Goal: Complete application form

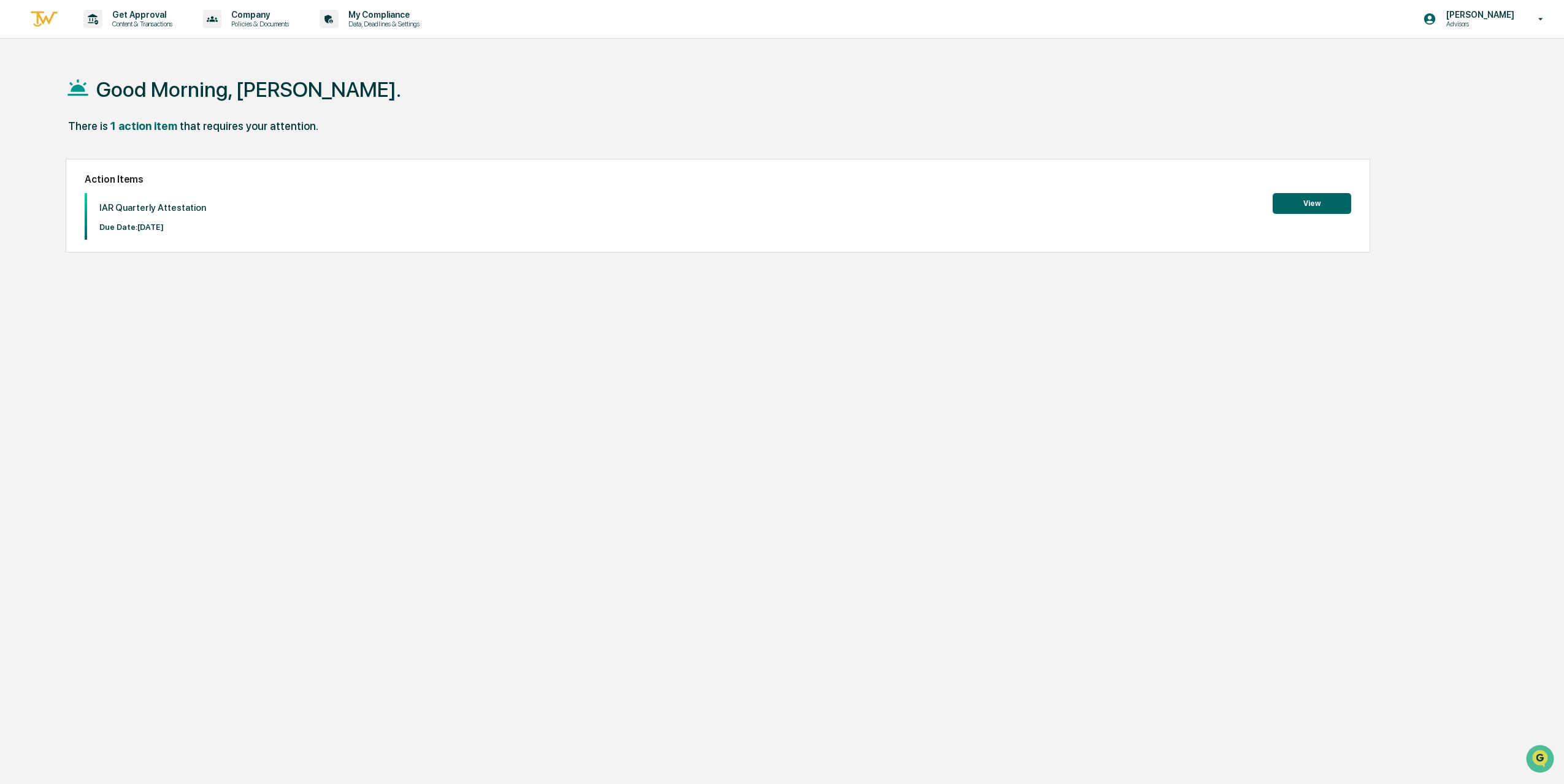
click at [1326, 206] on button "View" at bounding box center [1311, 204] width 79 height 21
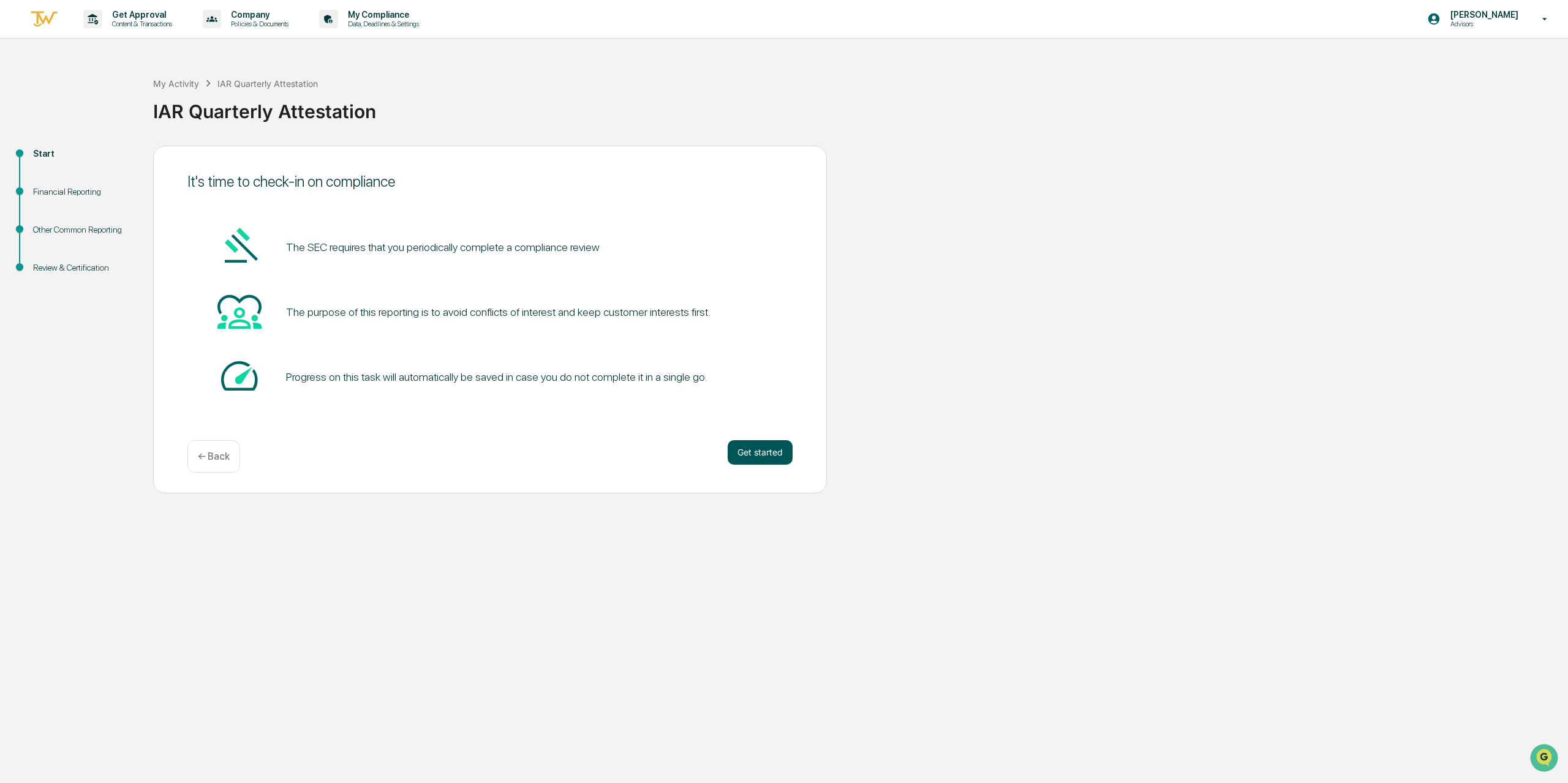
click at [770, 452] on button "Get started" at bounding box center [760, 452] width 65 height 25
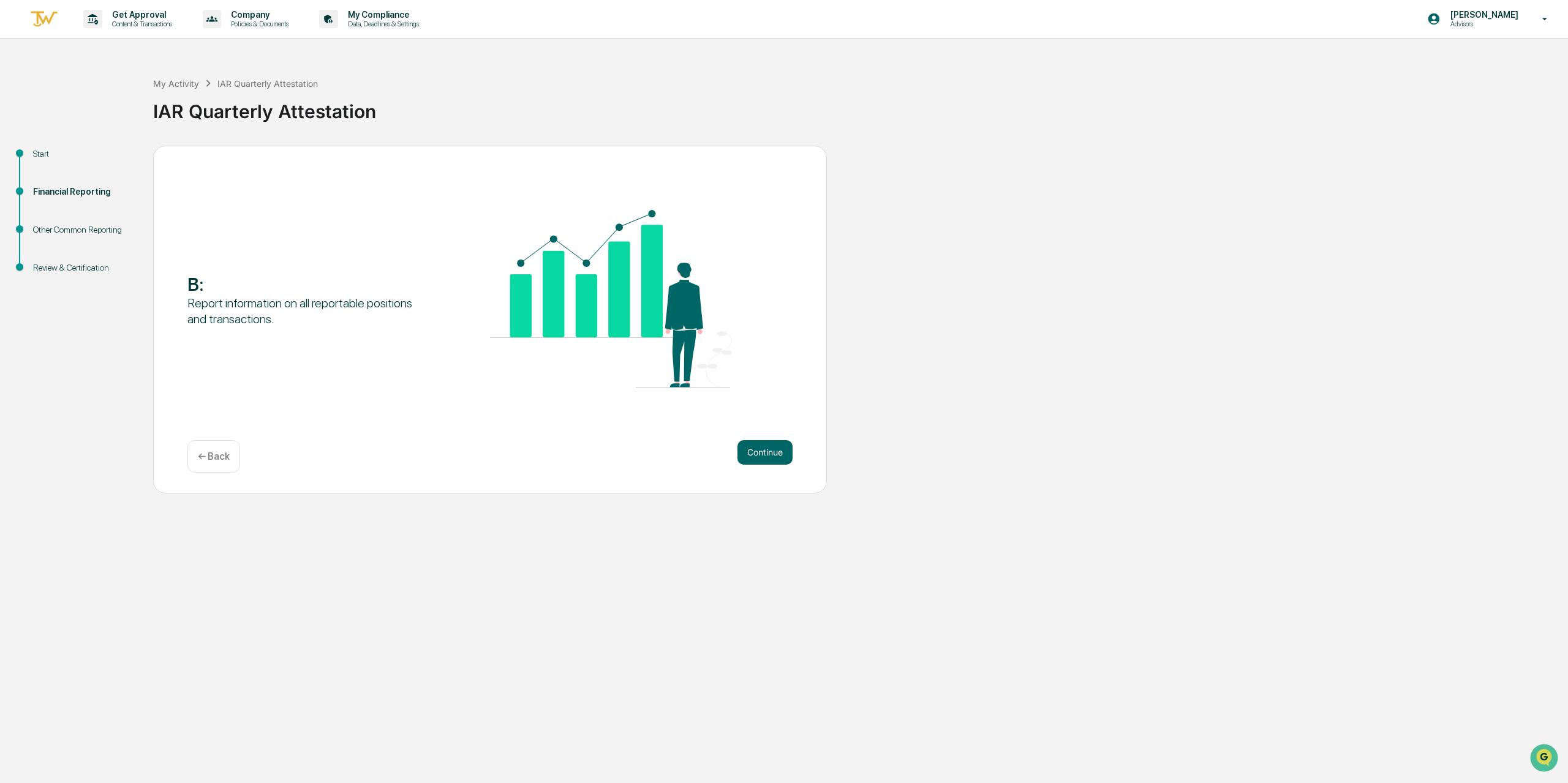
click at [770, 452] on button "Continue" at bounding box center [765, 452] width 55 height 25
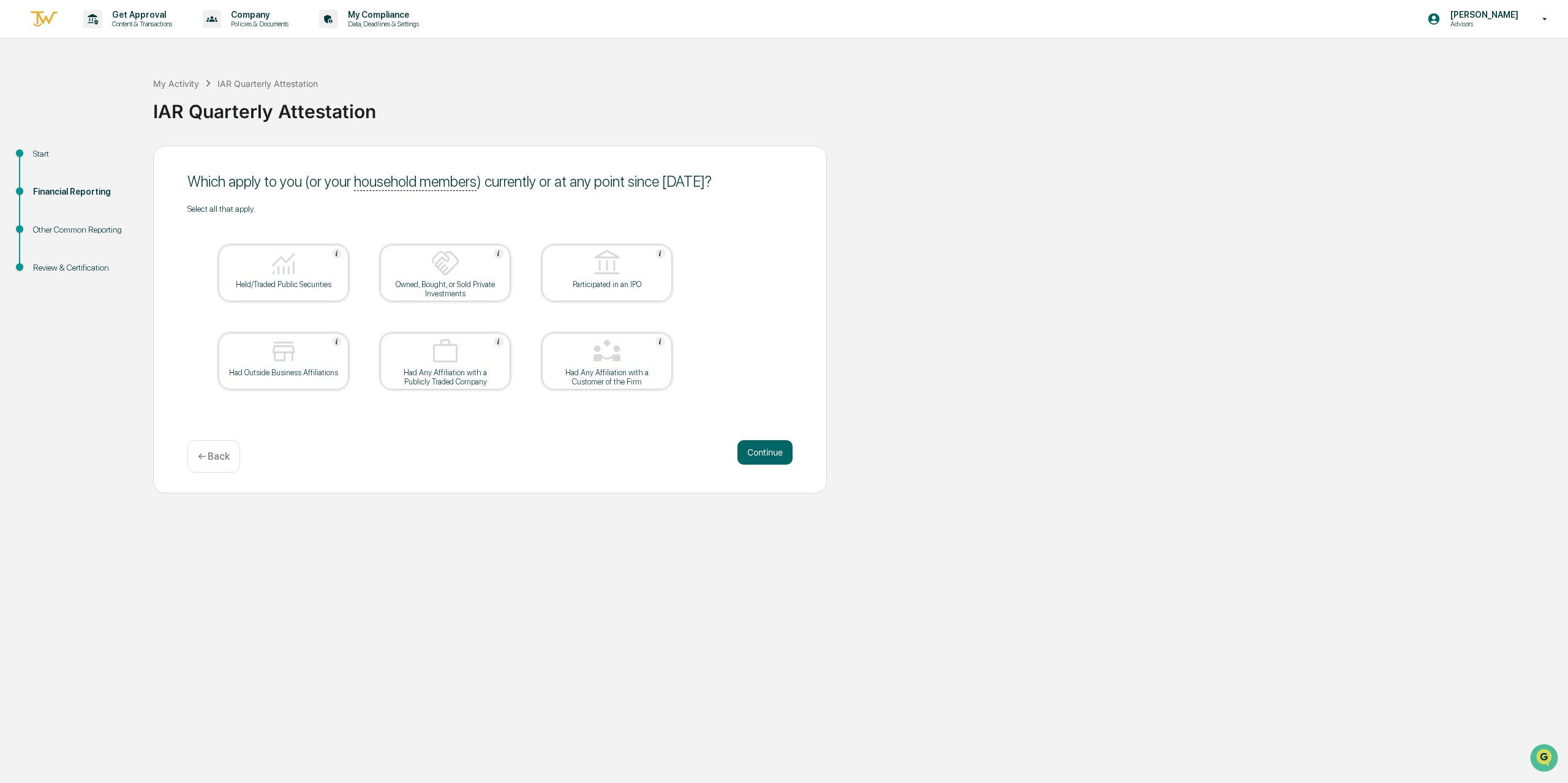
click at [252, 351] on div at bounding box center [283, 353] width 123 height 31
click at [278, 290] on div "Held/Traded Public Securities" at bounding box center [283, 273] width 130 height 56
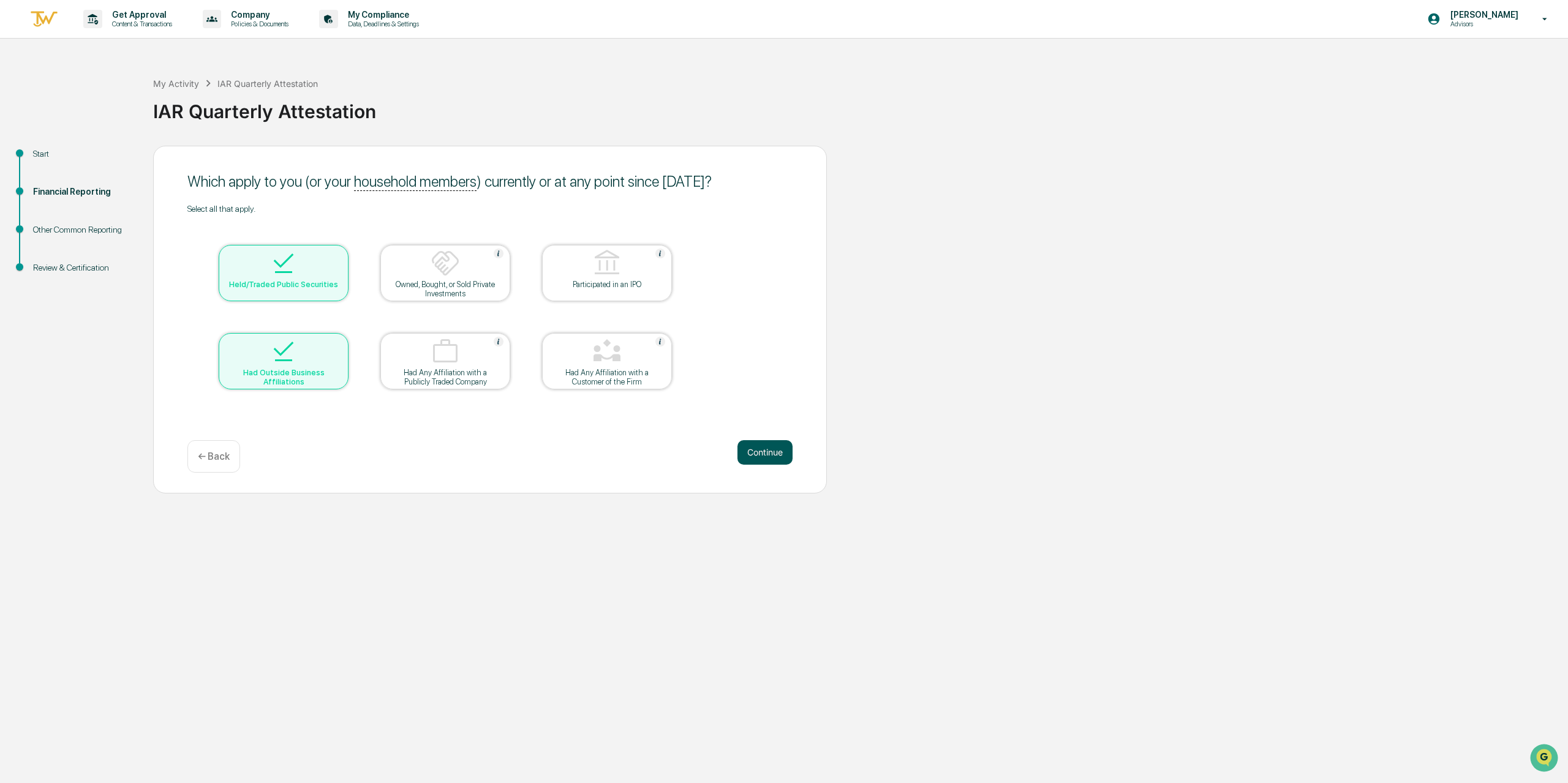
click at [757, 447] on button "Continue" at bounding box center [765, 452] width 55 height 25
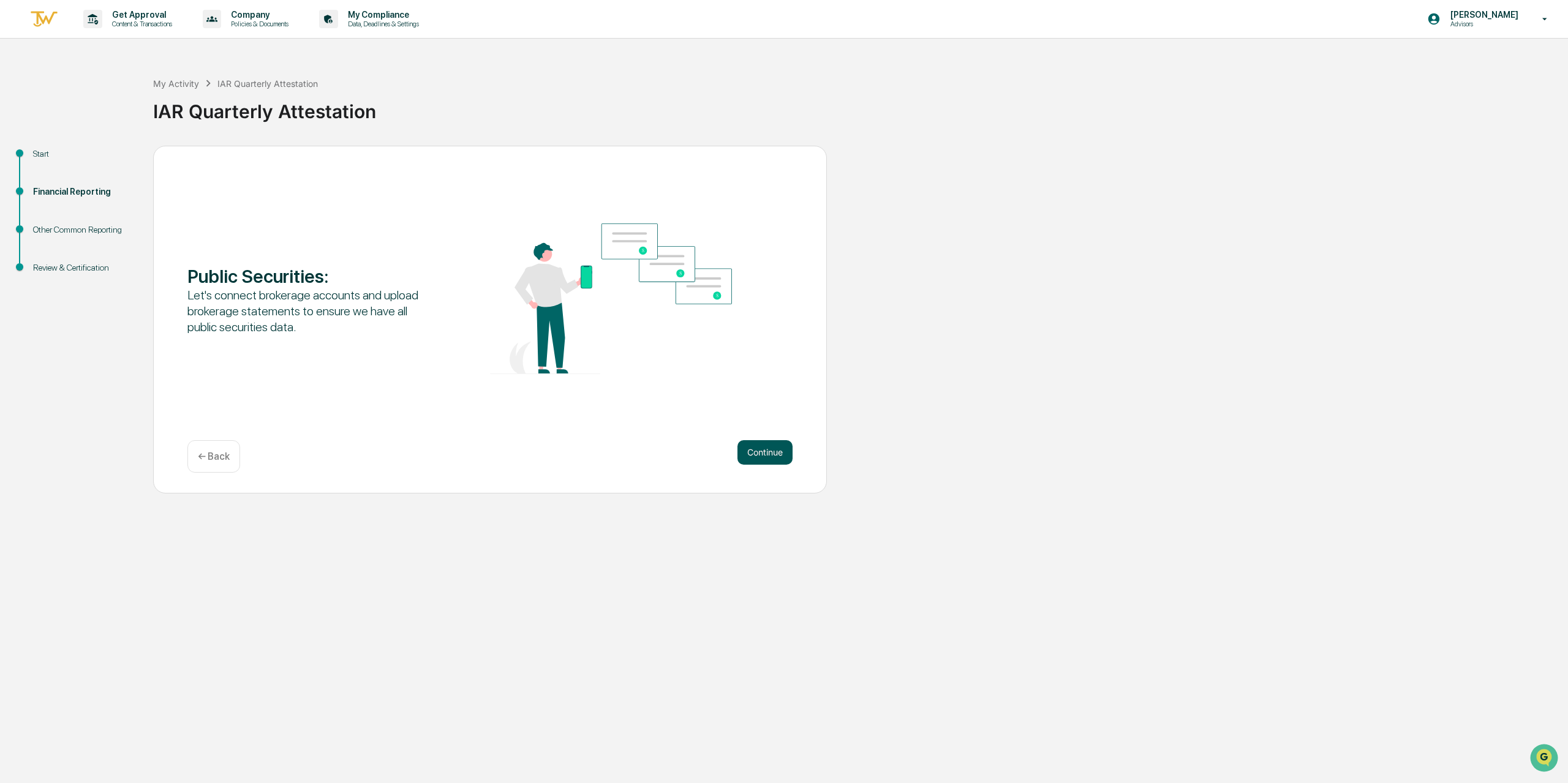
click at [762, 453] on button "Continue" at bounding box center [765, 452] width 55 height 25
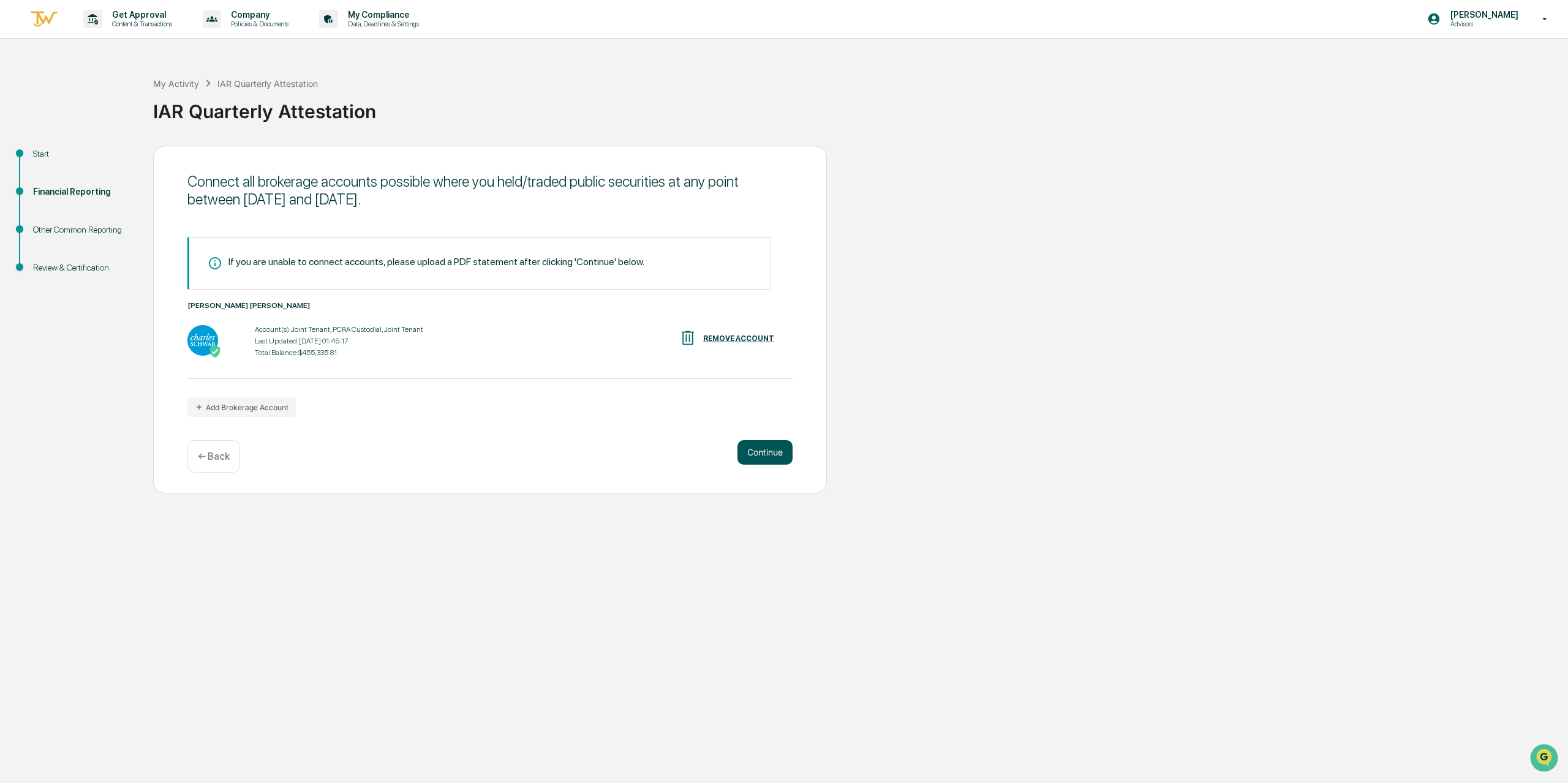
click at [755, 458] on button "Continue" at bounding box center [765, 452] width 55 height 25
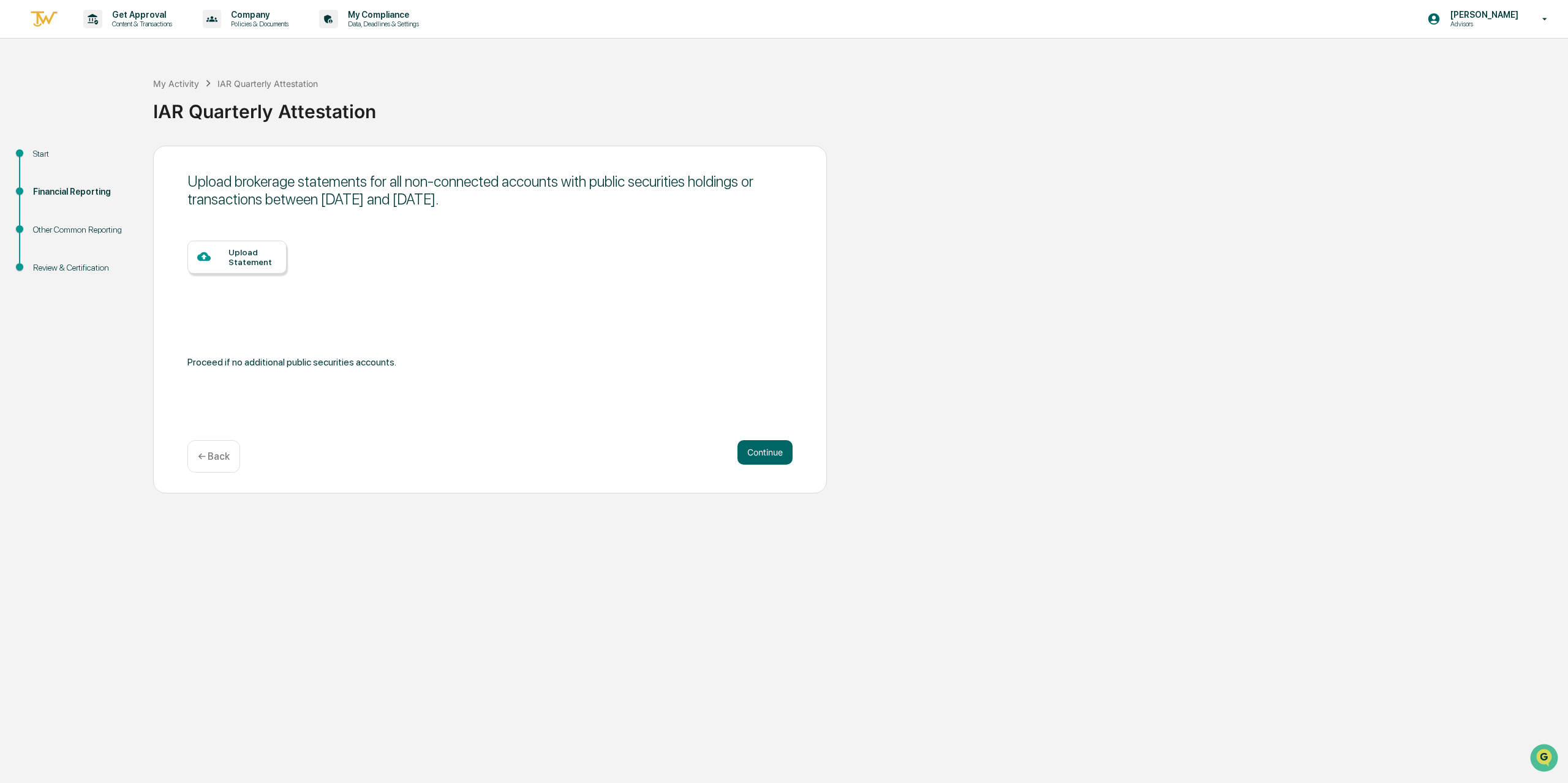
click at [236, 259] on div "Upload Statement" at bounding box center [252, 257] width 49 height 19
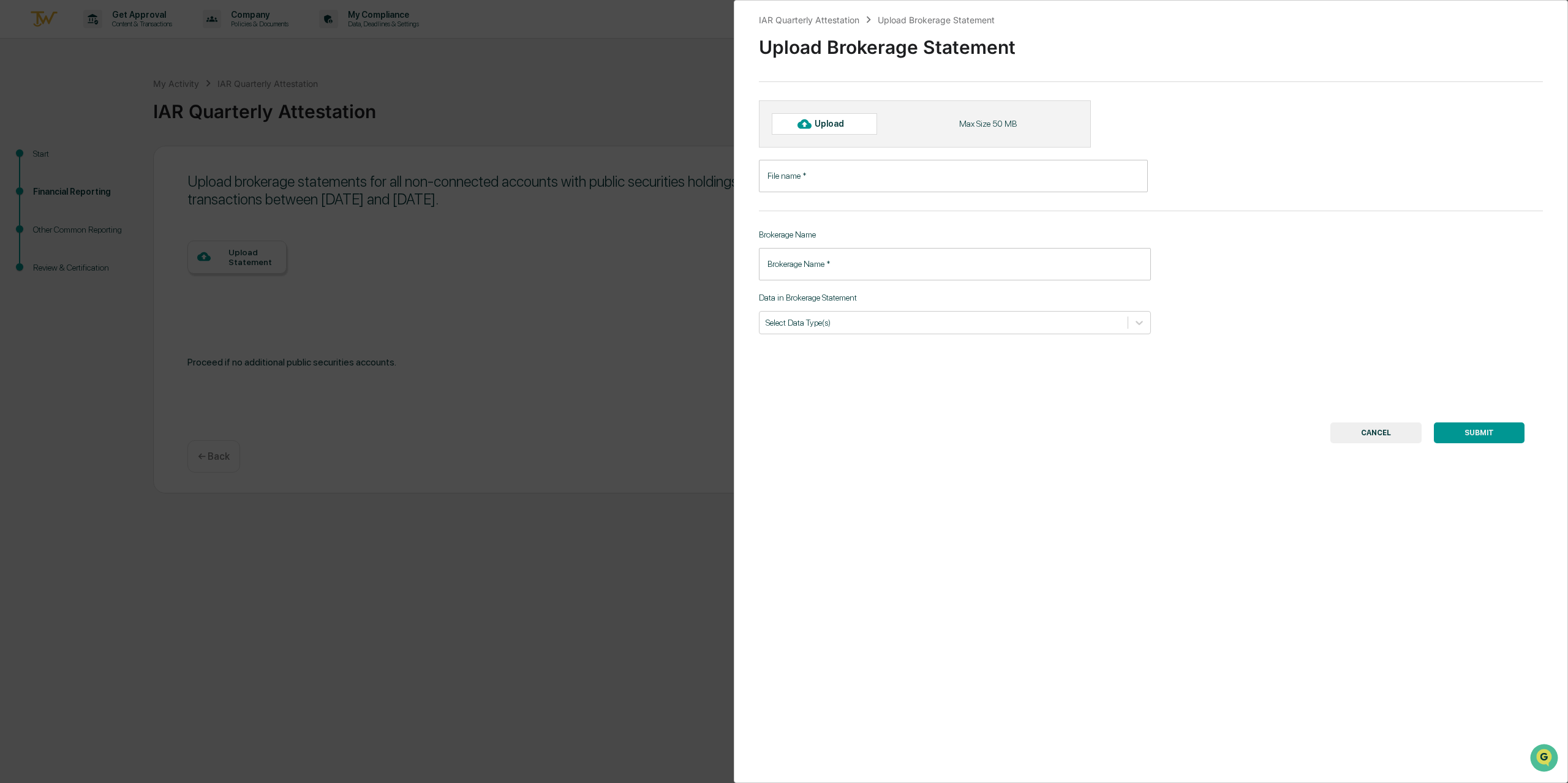
click at [842, 180] on input "File name   *" at bounding box center [953, 176] width 389 height 32
click at [831, 121] on div "Upload" at bounding box center [834, 123] width 40 height 10
type input "**********"
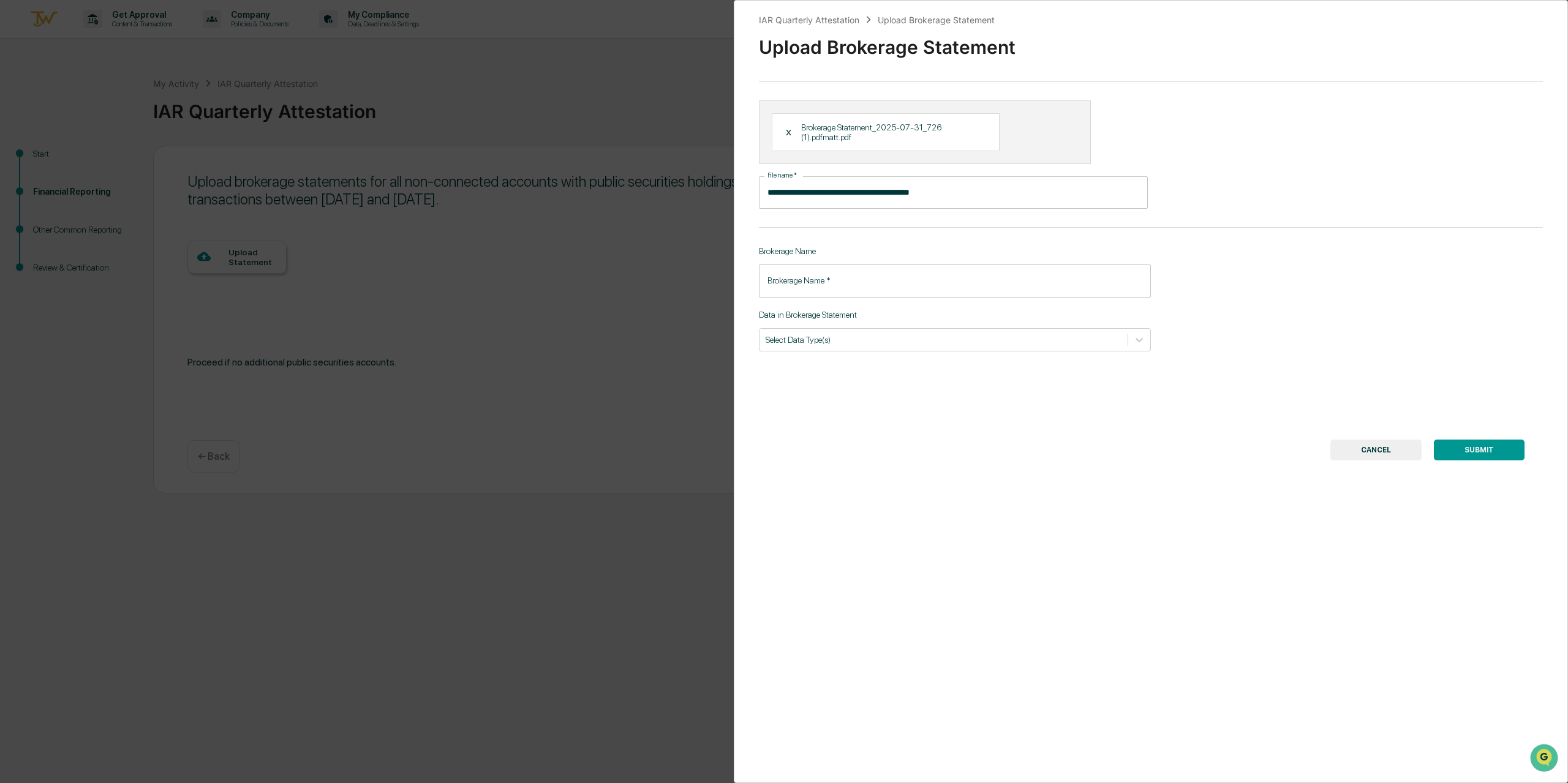
click at [1474, 454] on button "SUBMIT" at bounding box center [1479, 450] width 91 height 21
click at [860, 281] on input "Brokerage Name   *" at bounding box center [955, 281] width 392 height 32
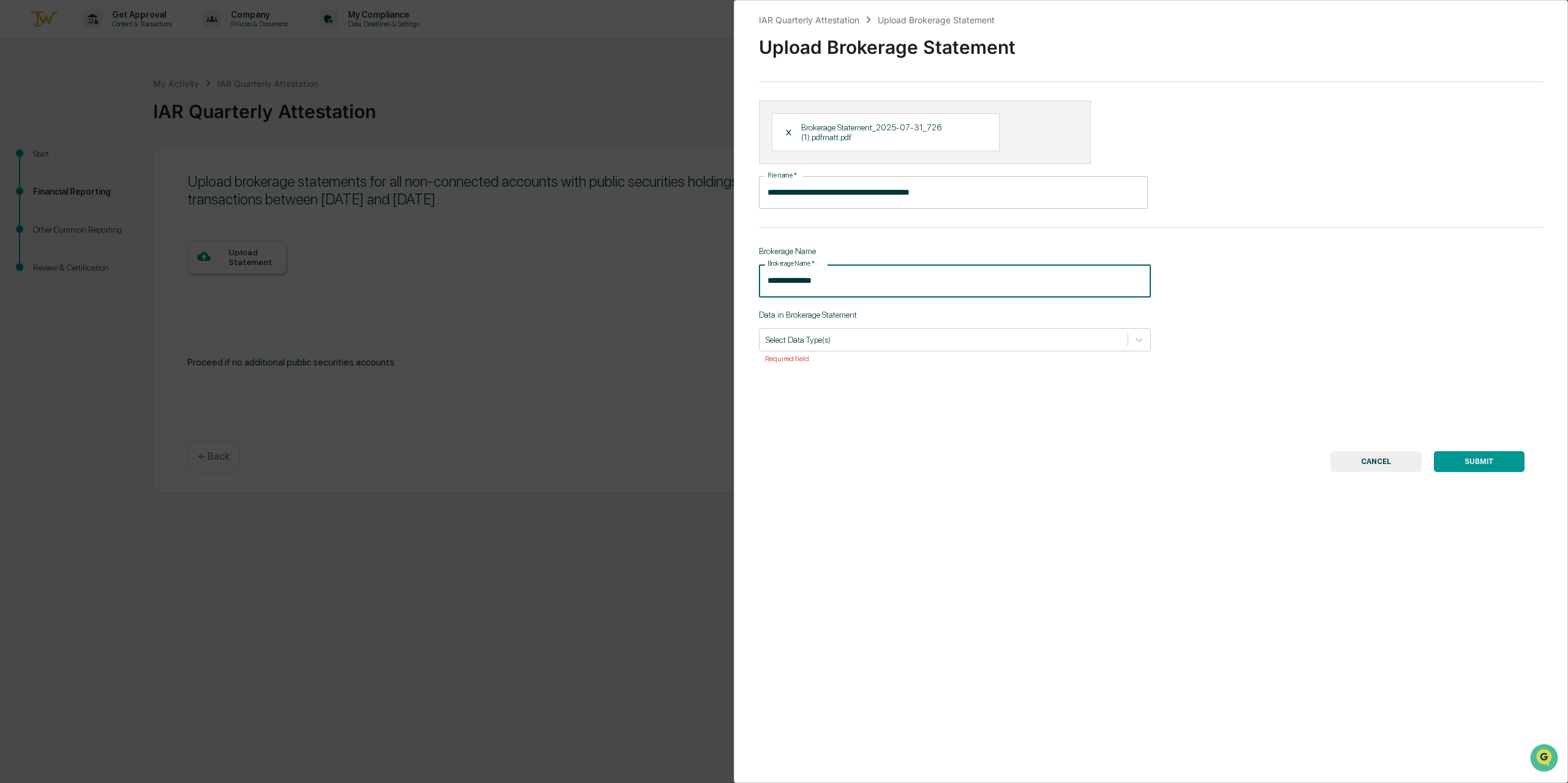
type input "**********"
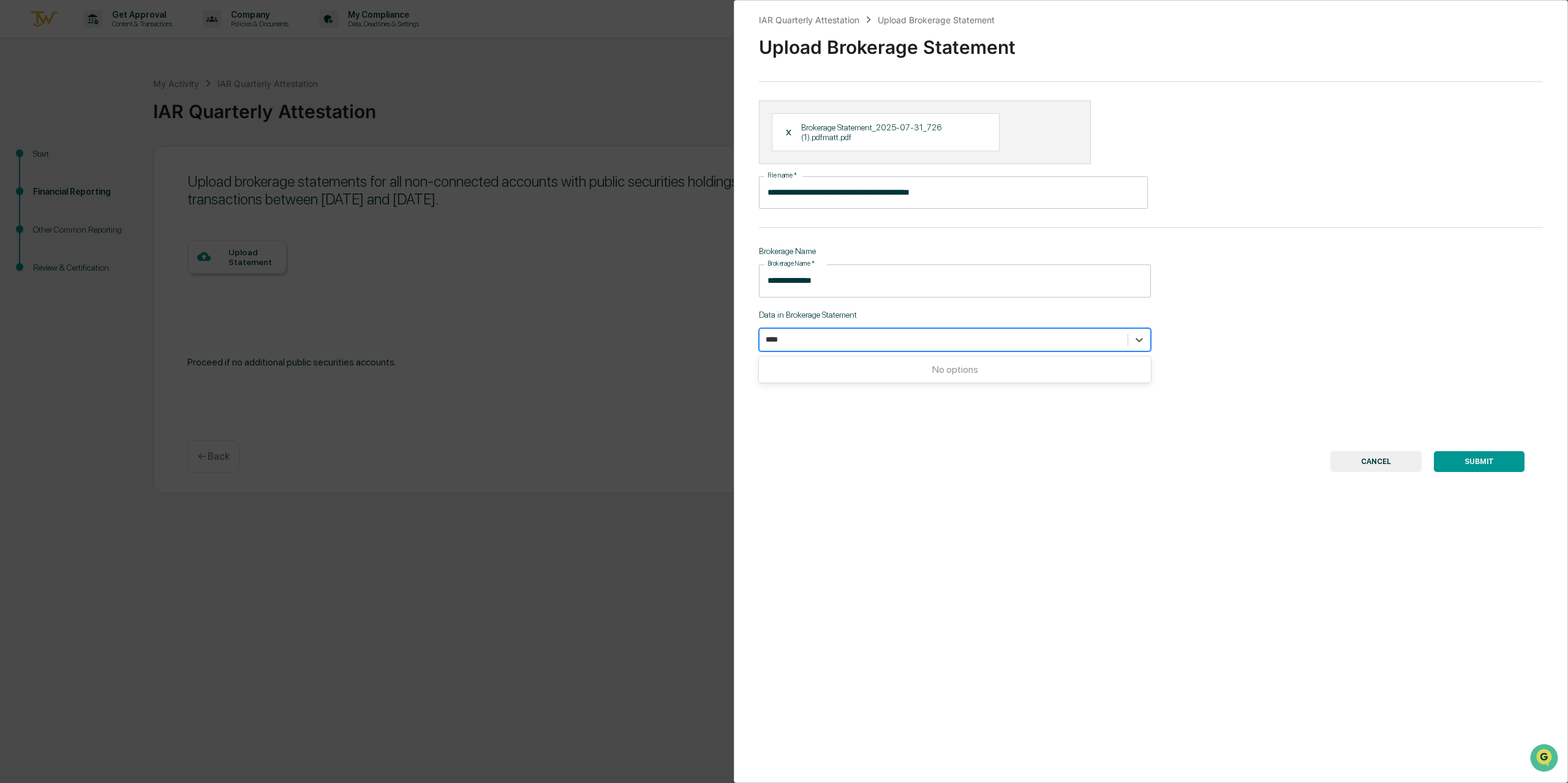
type input "****"
click at [1488, 458] on button "SUBMIT" at bounding box center [1479, 462] width 91 height 21
click at [965, 342] on div at bounding box center [944, 340] width 356 height 12
click at [922, 387] on div "Holdings" at bounding box center [955, 388] width 392 height 19
click at [1485, 458] on button "SUBMIT" at bounding box center [1479, 462] width 91 height 21
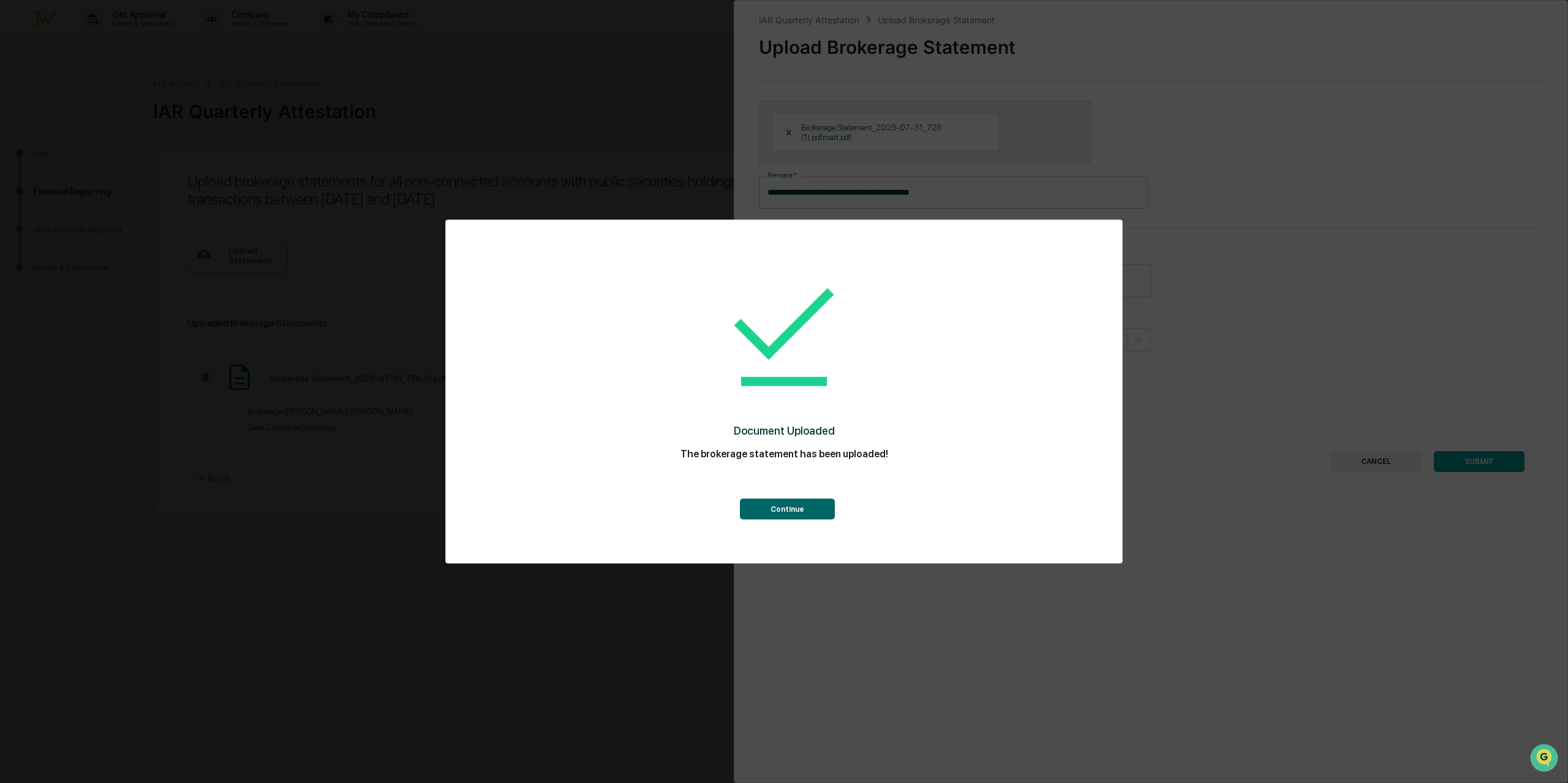
click at [799, 502] on button "Continue" at bounding box center [787, 509] width 95 height 21
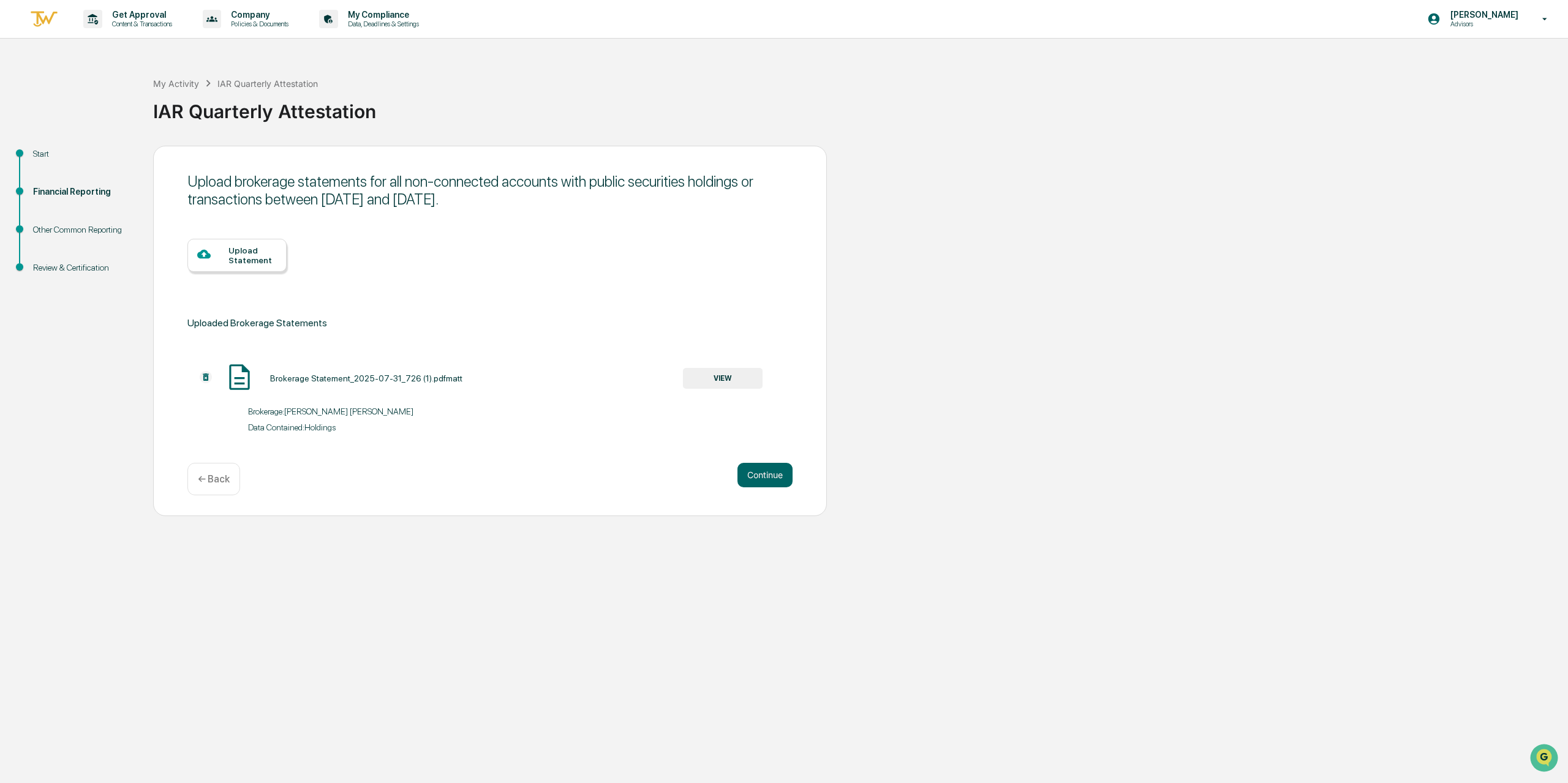
click at [257, 265] on div "Upload Statement" at bounding box center [237, 255] width 99 height 33
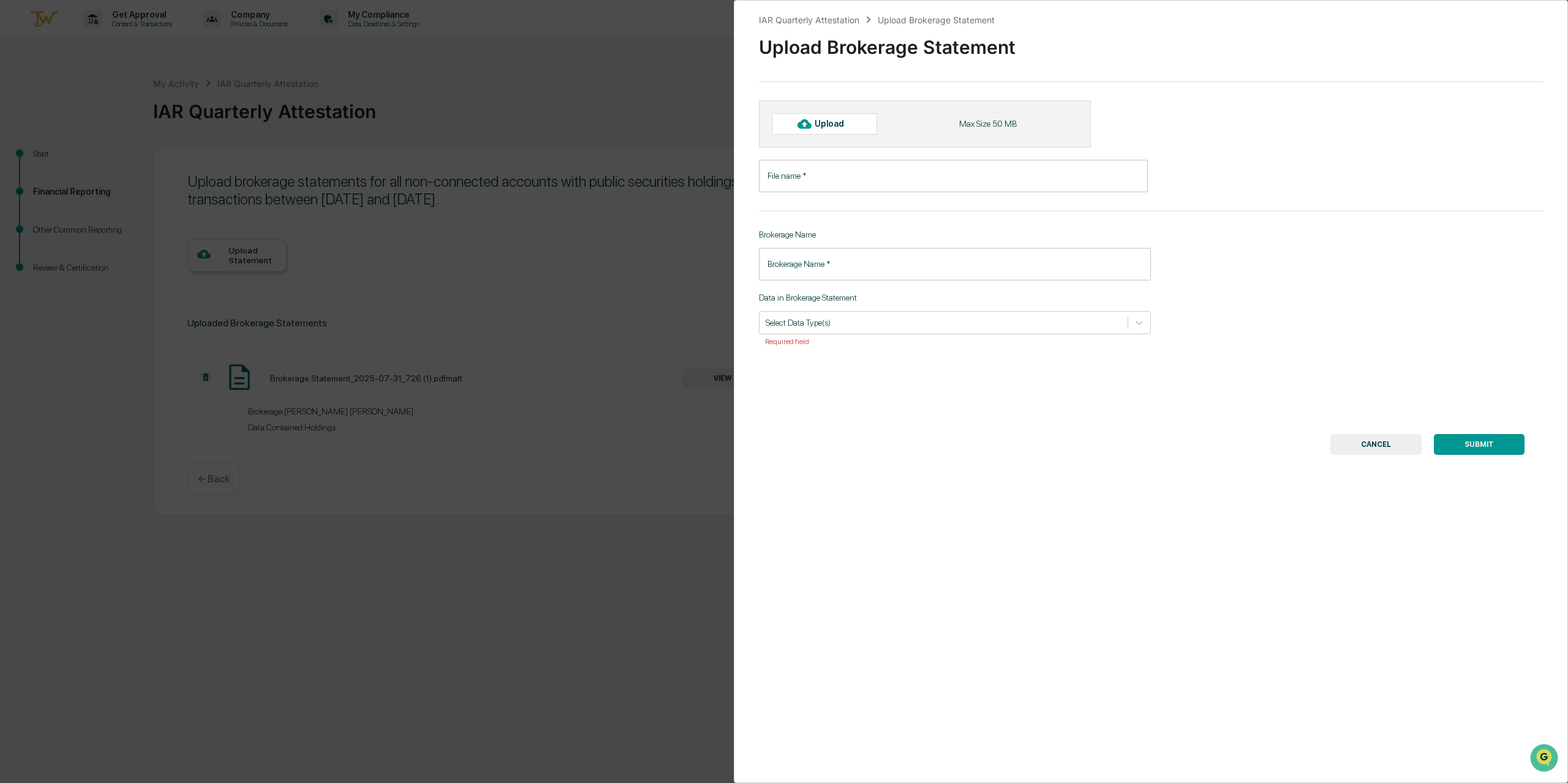
click at [840, 125] on div "Upload" at bounding box center [834, 123] width 40 height 10
type input "**********"
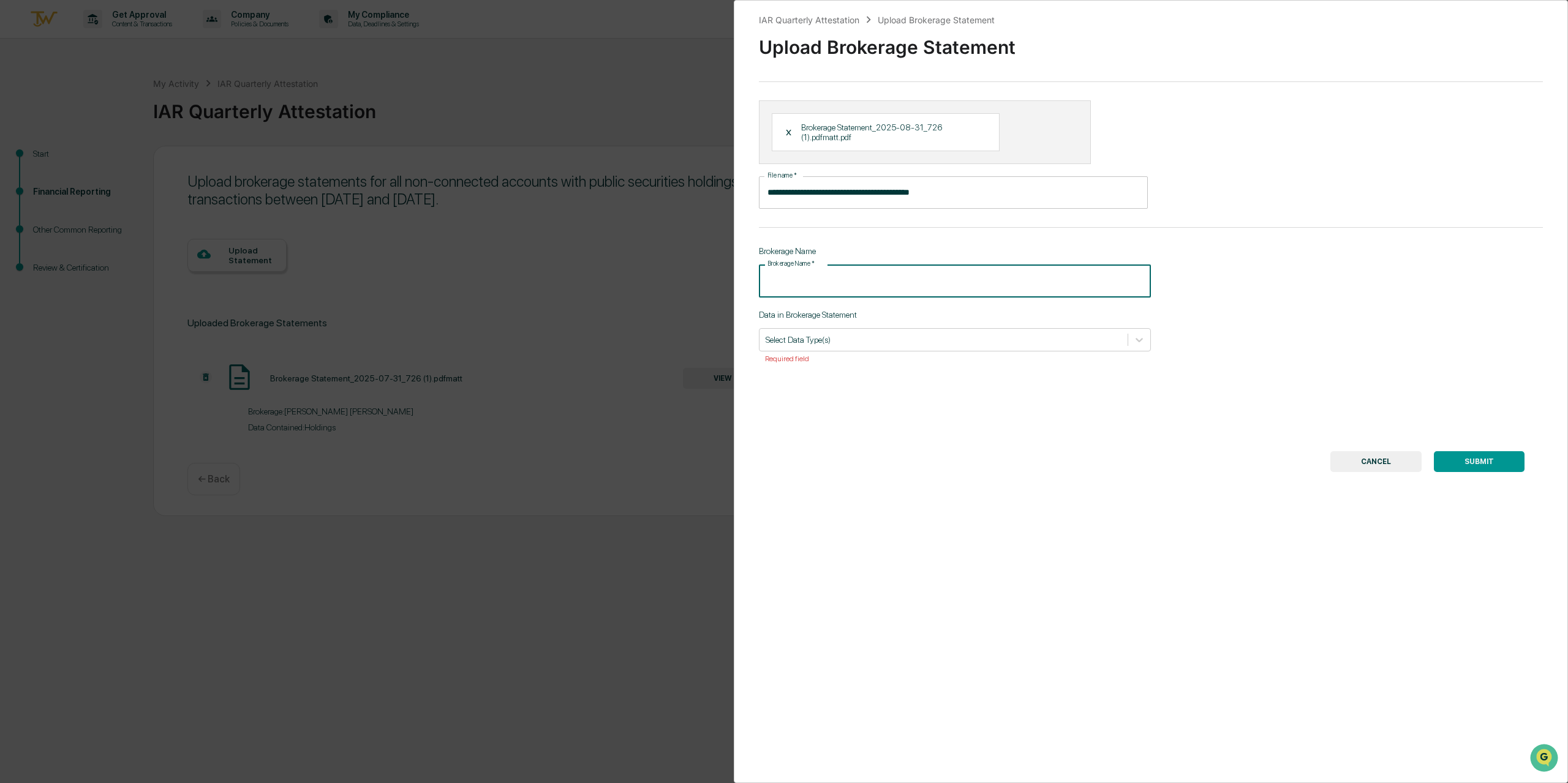
click at [824, 288] on input "Brokerage Name   *" at bounding box center [955, 281] width 392 height 32
type input "**********"
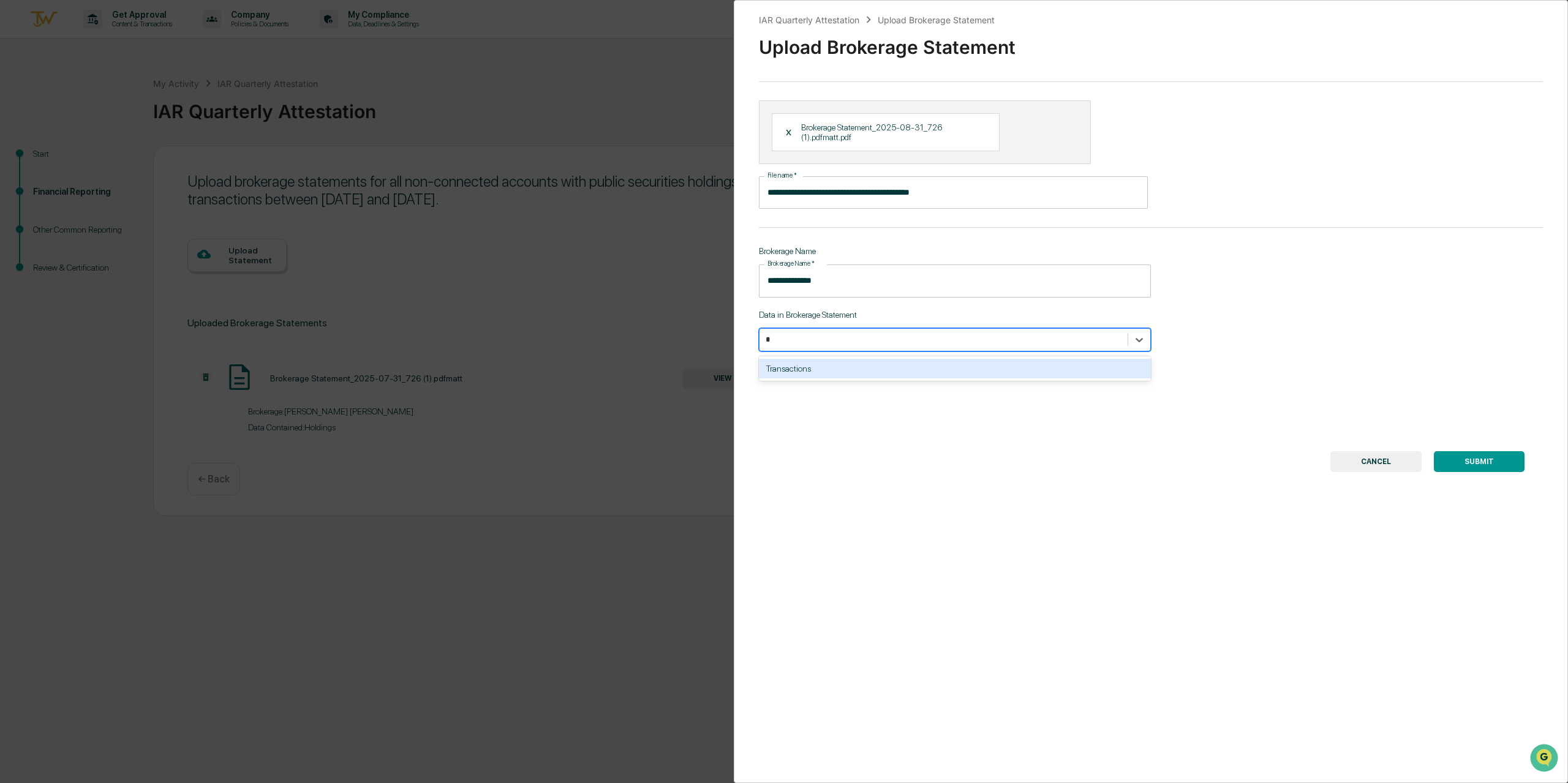
type input "*"
click at [842, 366] on div "Transactions" at bounding box center [955, 369] width 392 height 19
click at [1492, 463] on button "SUBMIT" at bounding box center [1479, 462] width 91 height 21
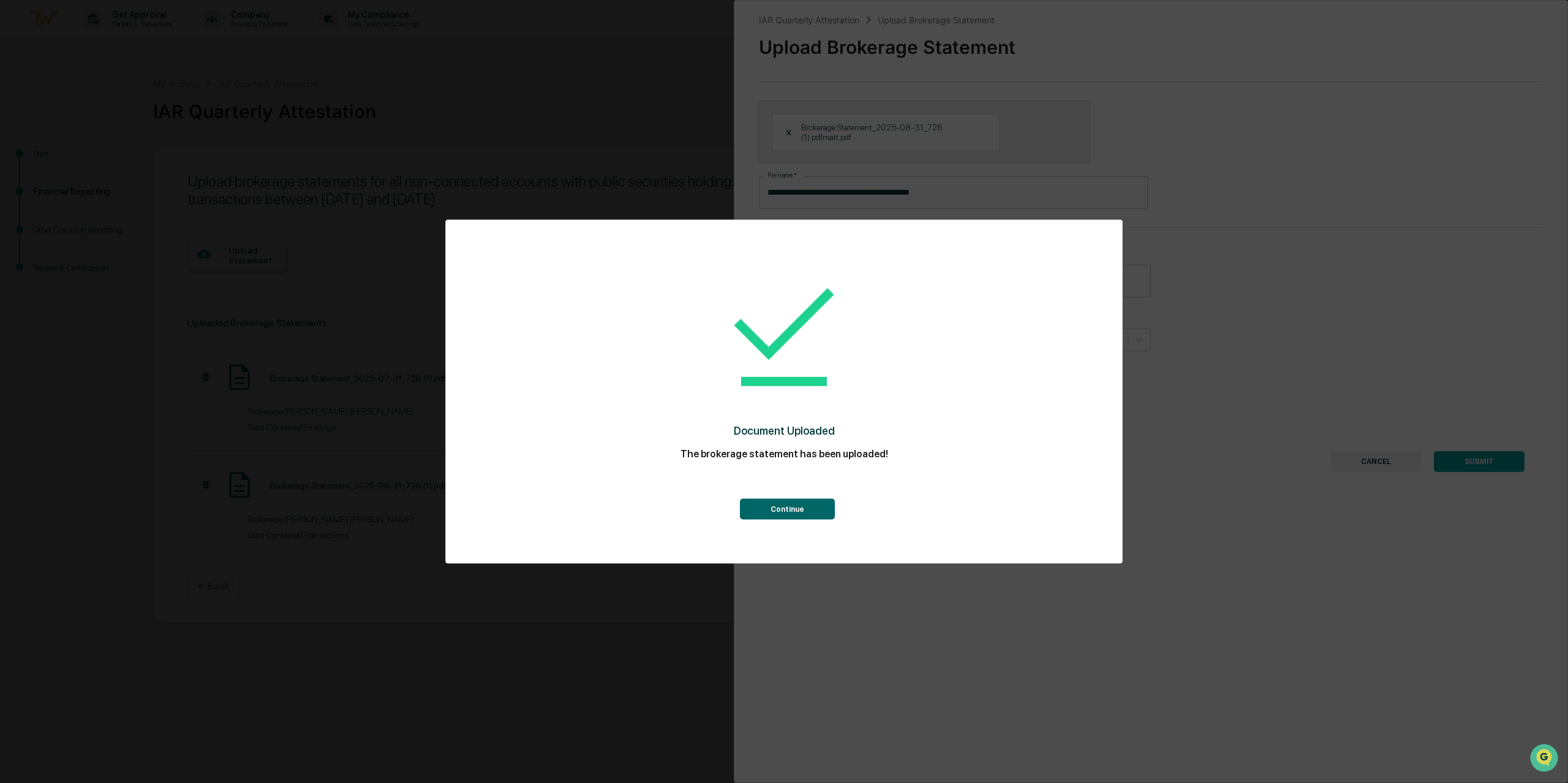
click at [771, 506] on button "Continue" at bounding box center [787, 509] width 95 height 21
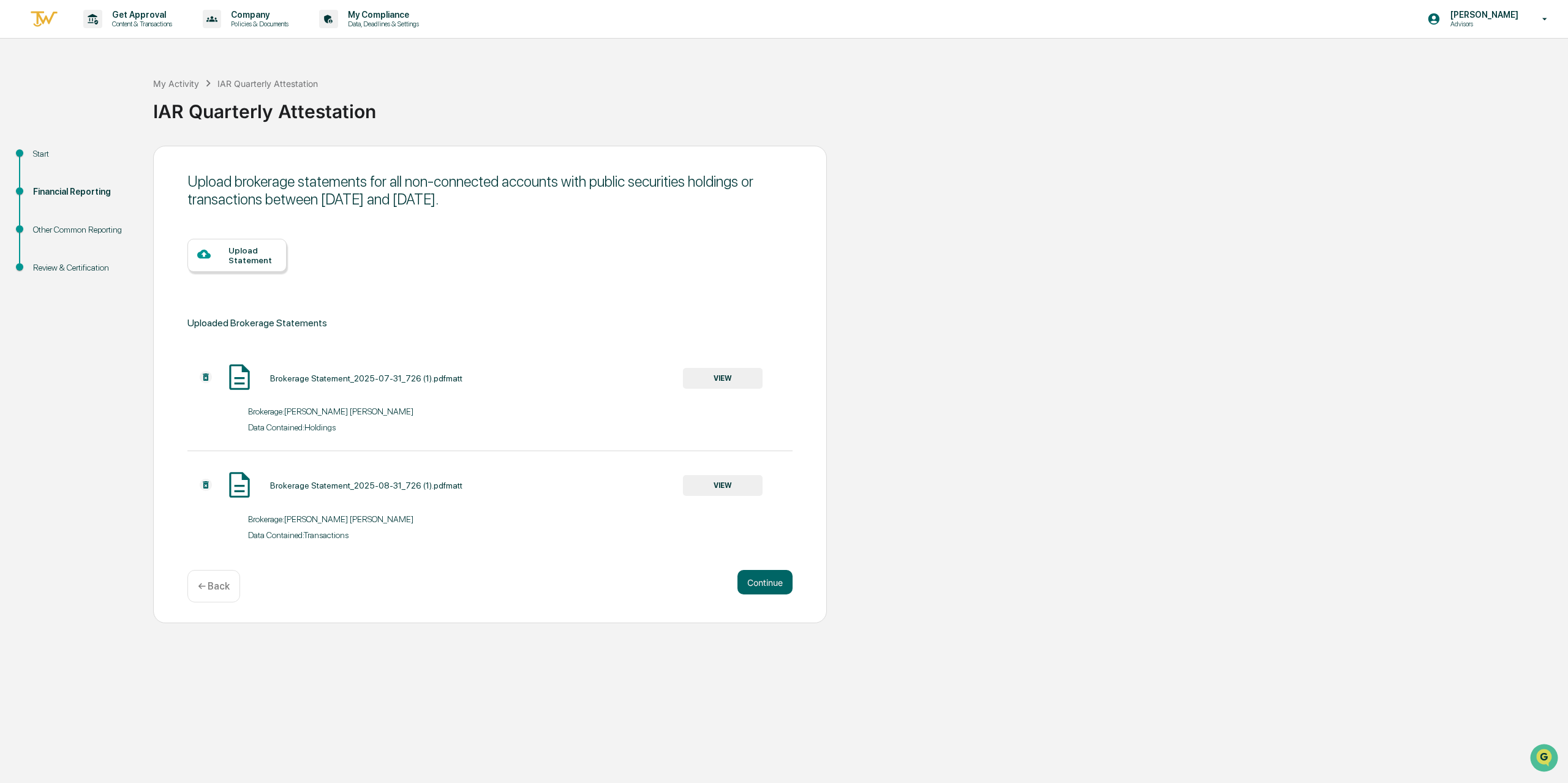
click at [252, 259] on div "Upload Statement" at bounding box center [252, 255] width 49 height 19
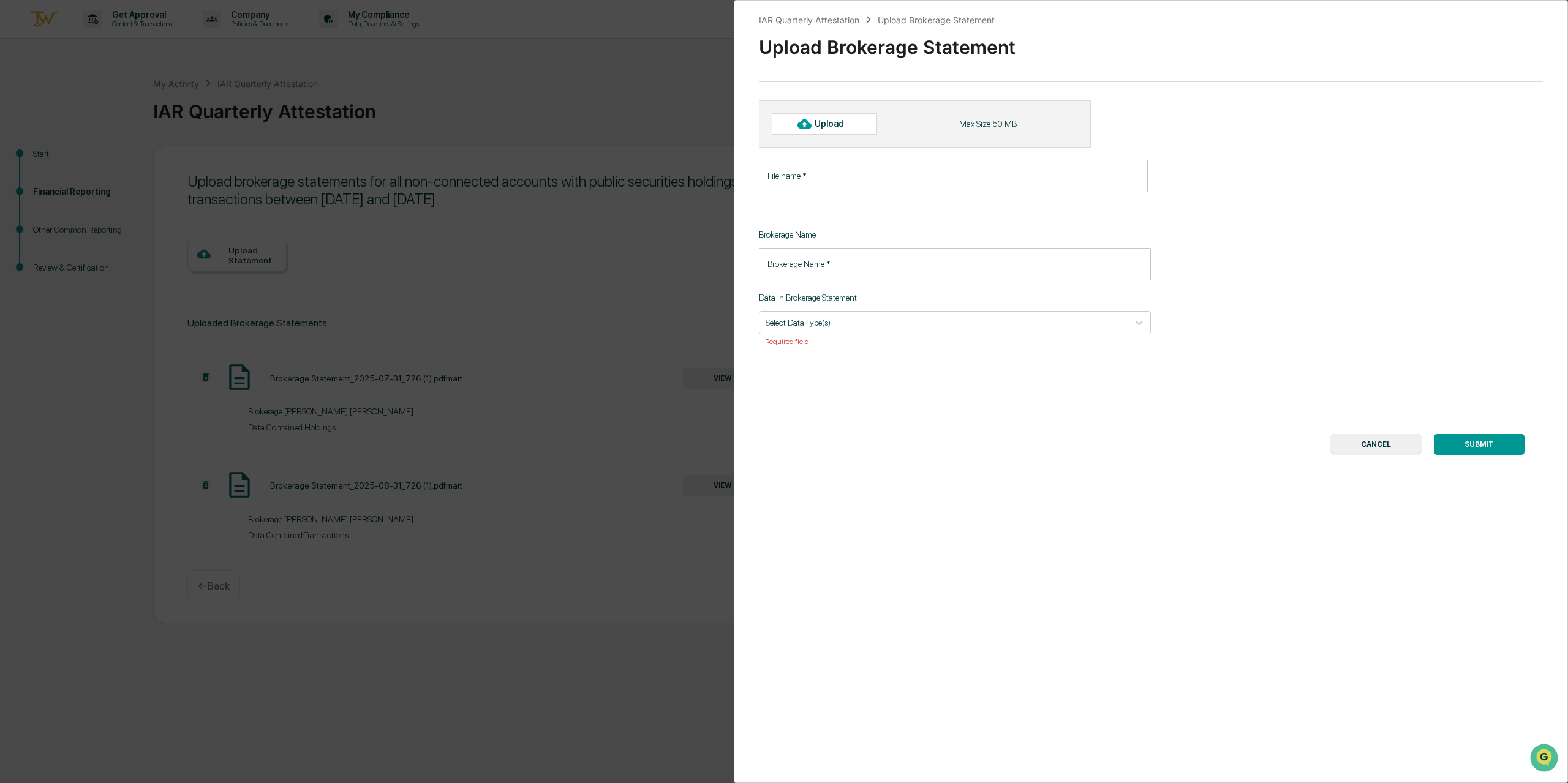
click at [844, 127] on div "Upload" at bounding box center [834, 123] width 40 height 10
type input "**********"
click at [883, 259] on input "Brokerage Name   *" at bounding box center [955, 271] width 392 height 32
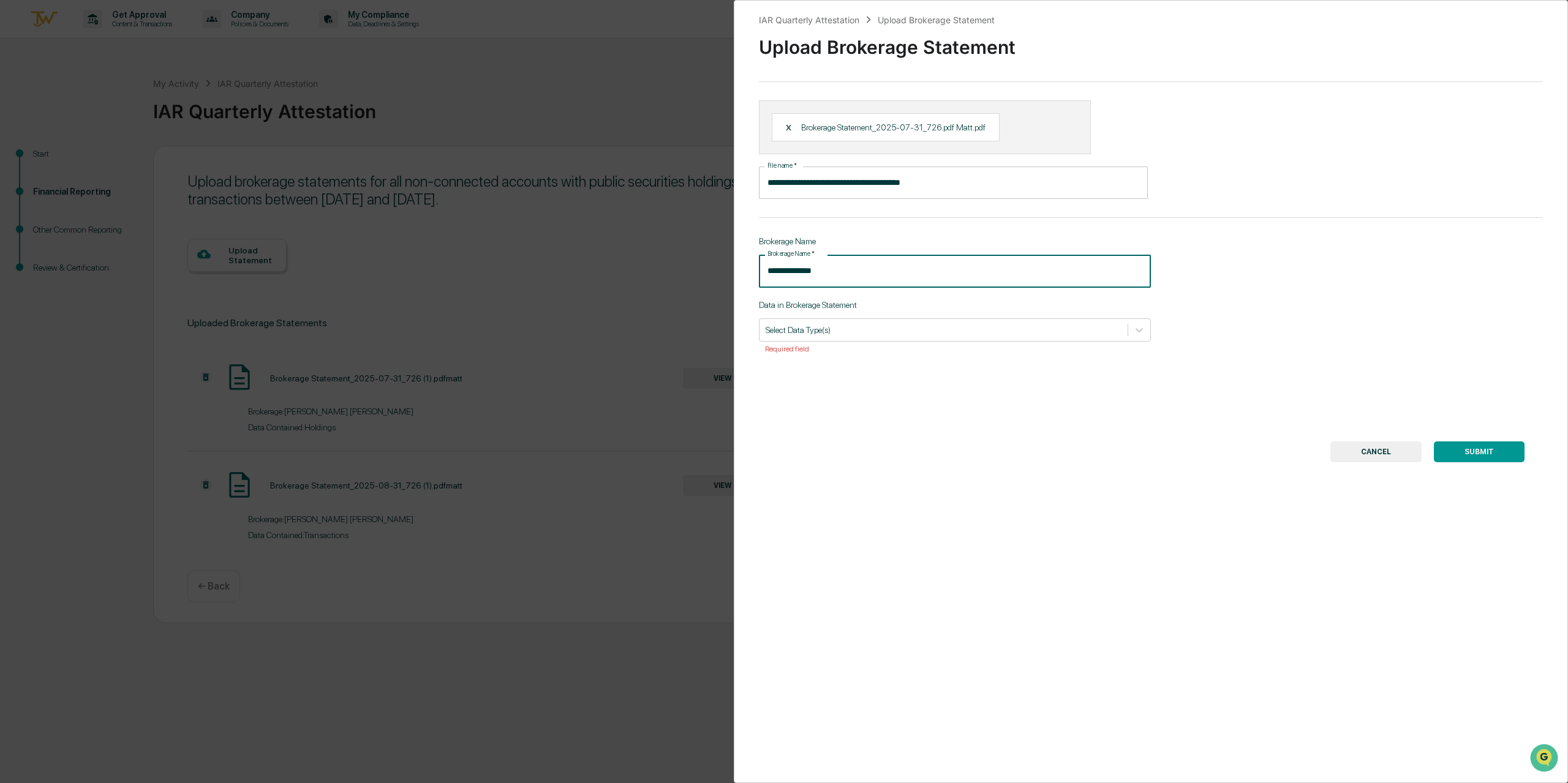
type input "**********"
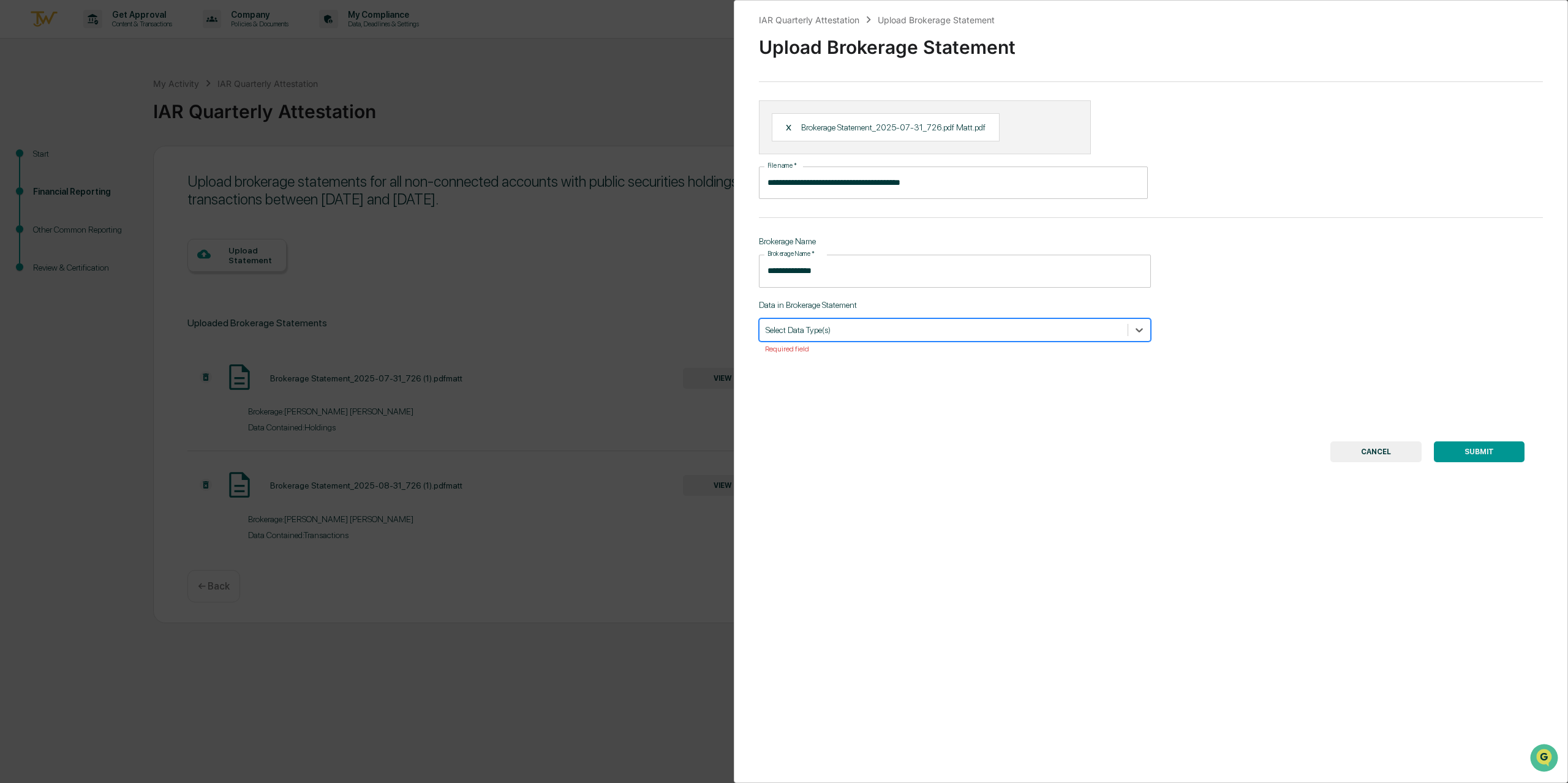
type input "*"
click at [846, 354] on div "Transactions" at bounding box center [955, 358] width 392 height 19
click at [1465, 451] on button "SUBMIT" at bounding box center [1479, 452] width 91 height 21
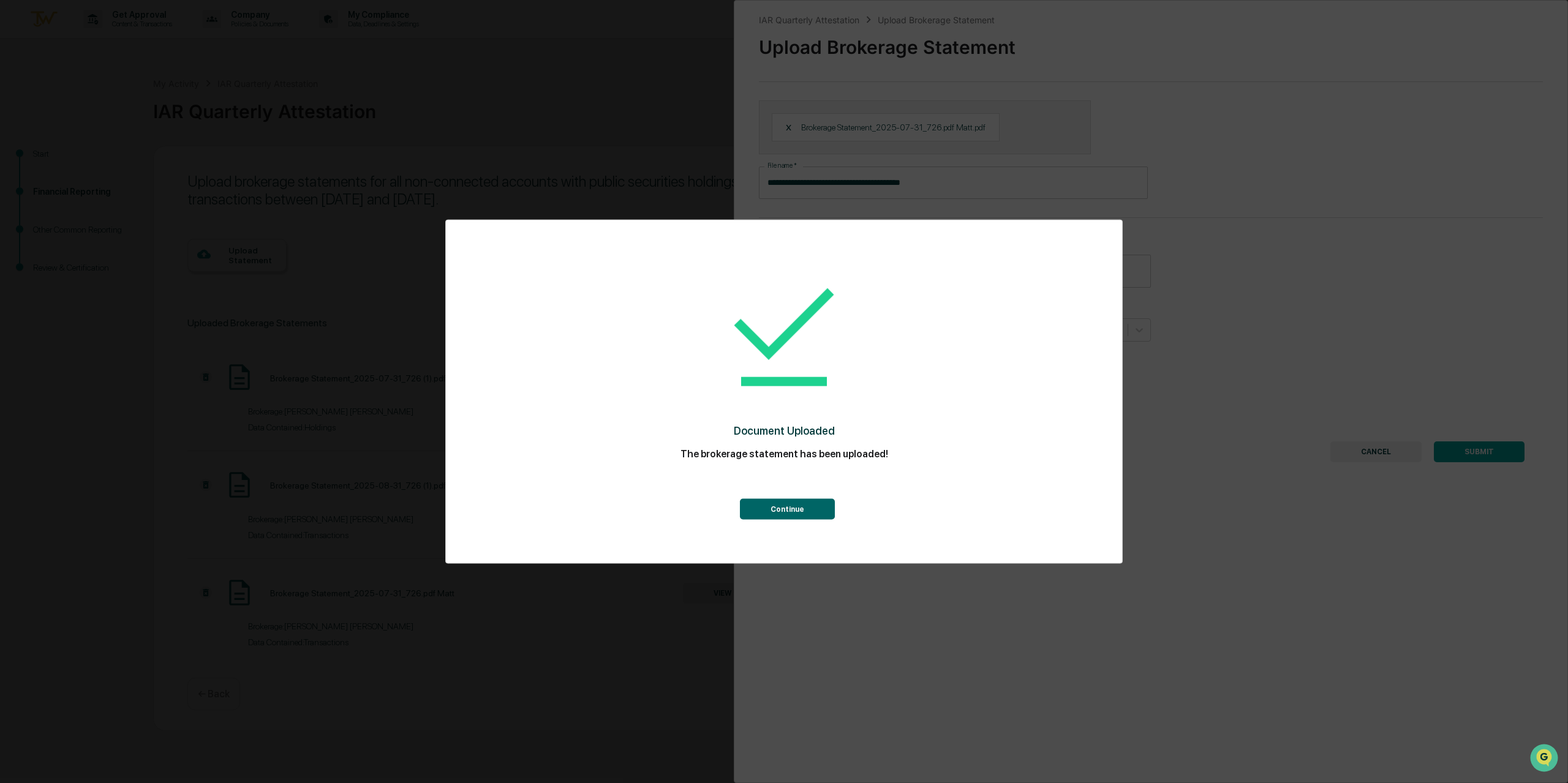
click at [803, 508] on button "Continue" at bounding box center [787, 509] width 95 height 21
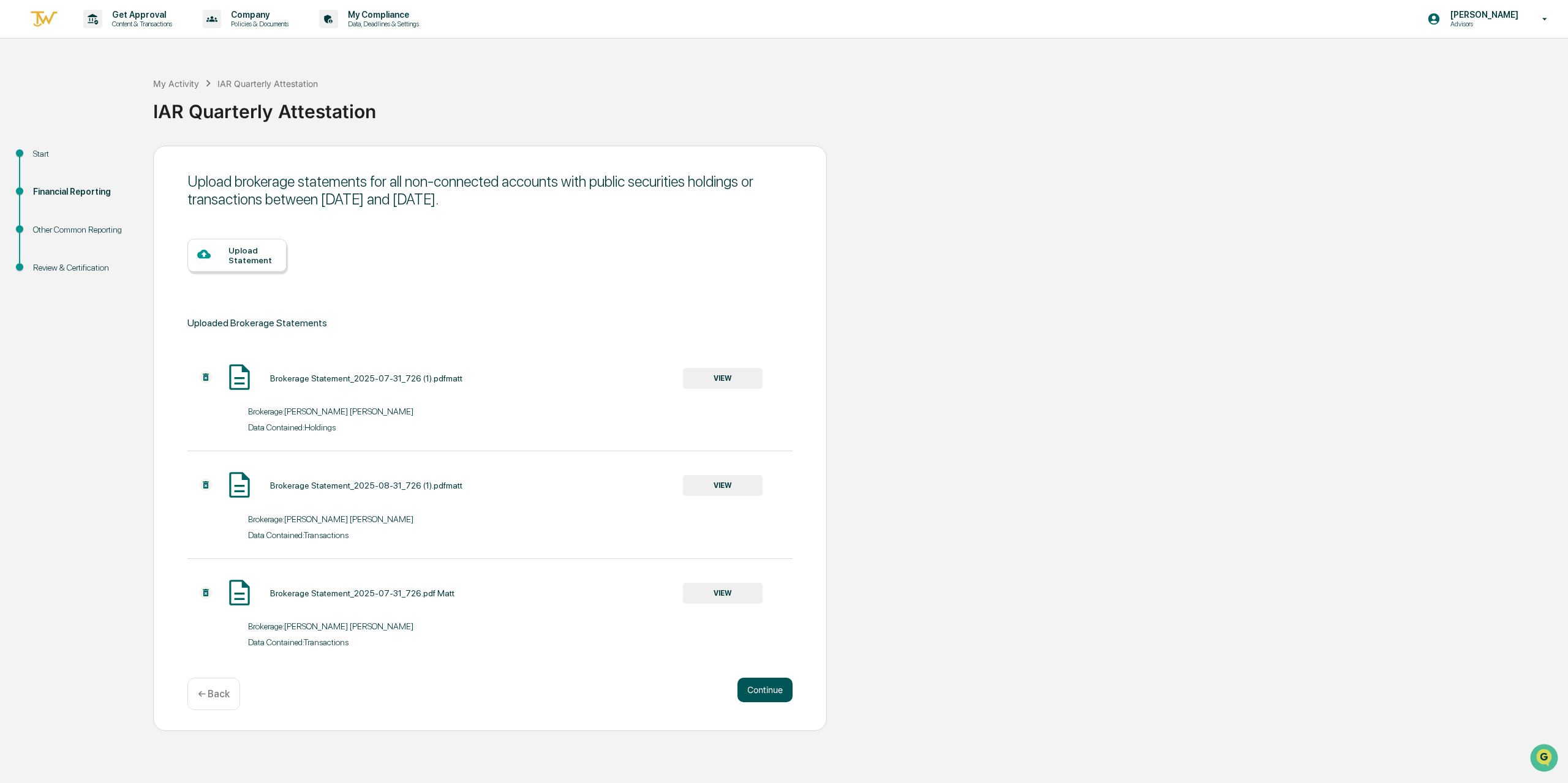
click at [770, 690] on button "Continue" at bounding box center [765, 690] width 55 height 25
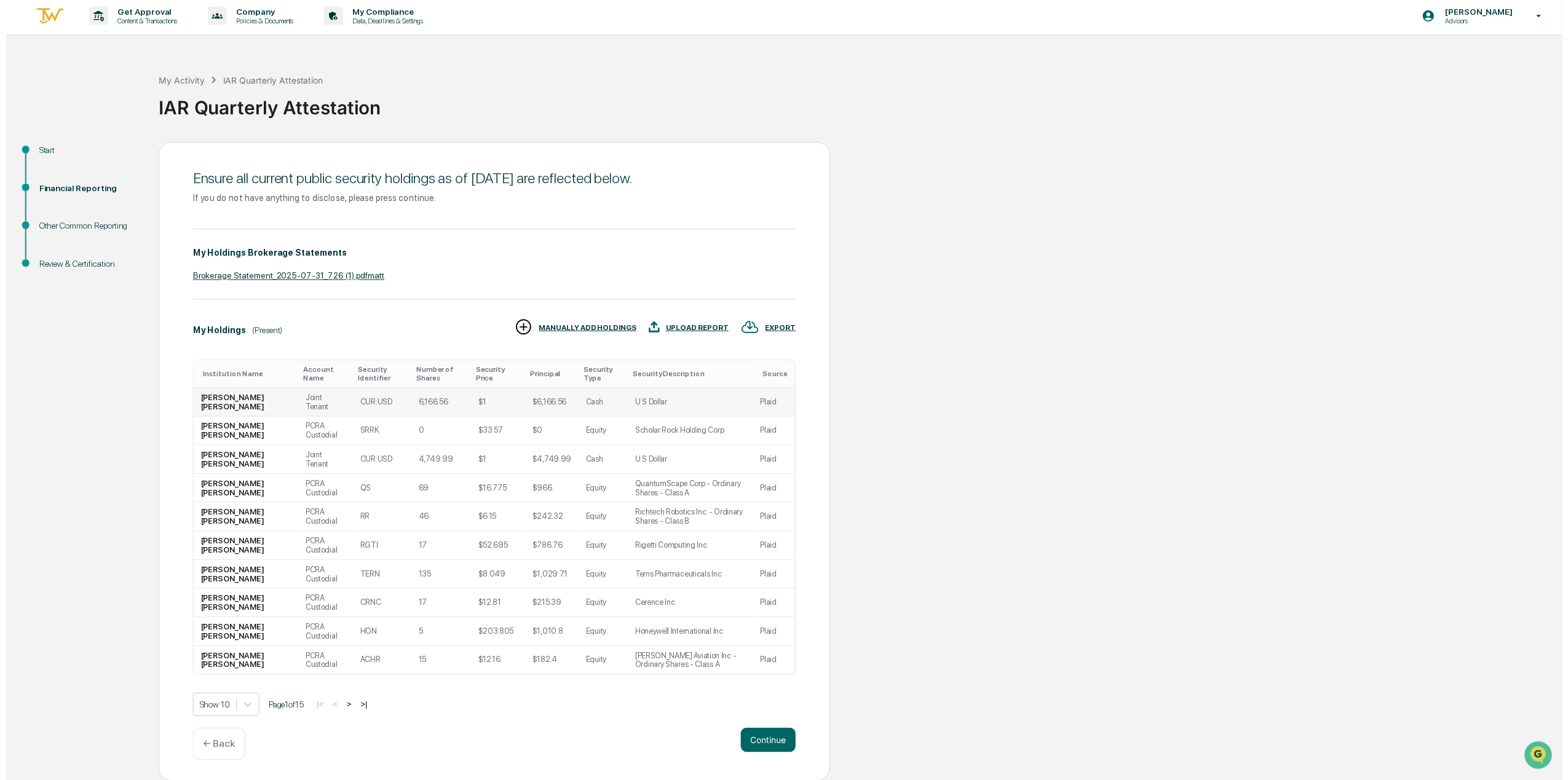
scroll to position [4, 0]
click at [701, 326] on div "UPLOAD REPORT" at bounding box center [696, 329] width 63 height 8
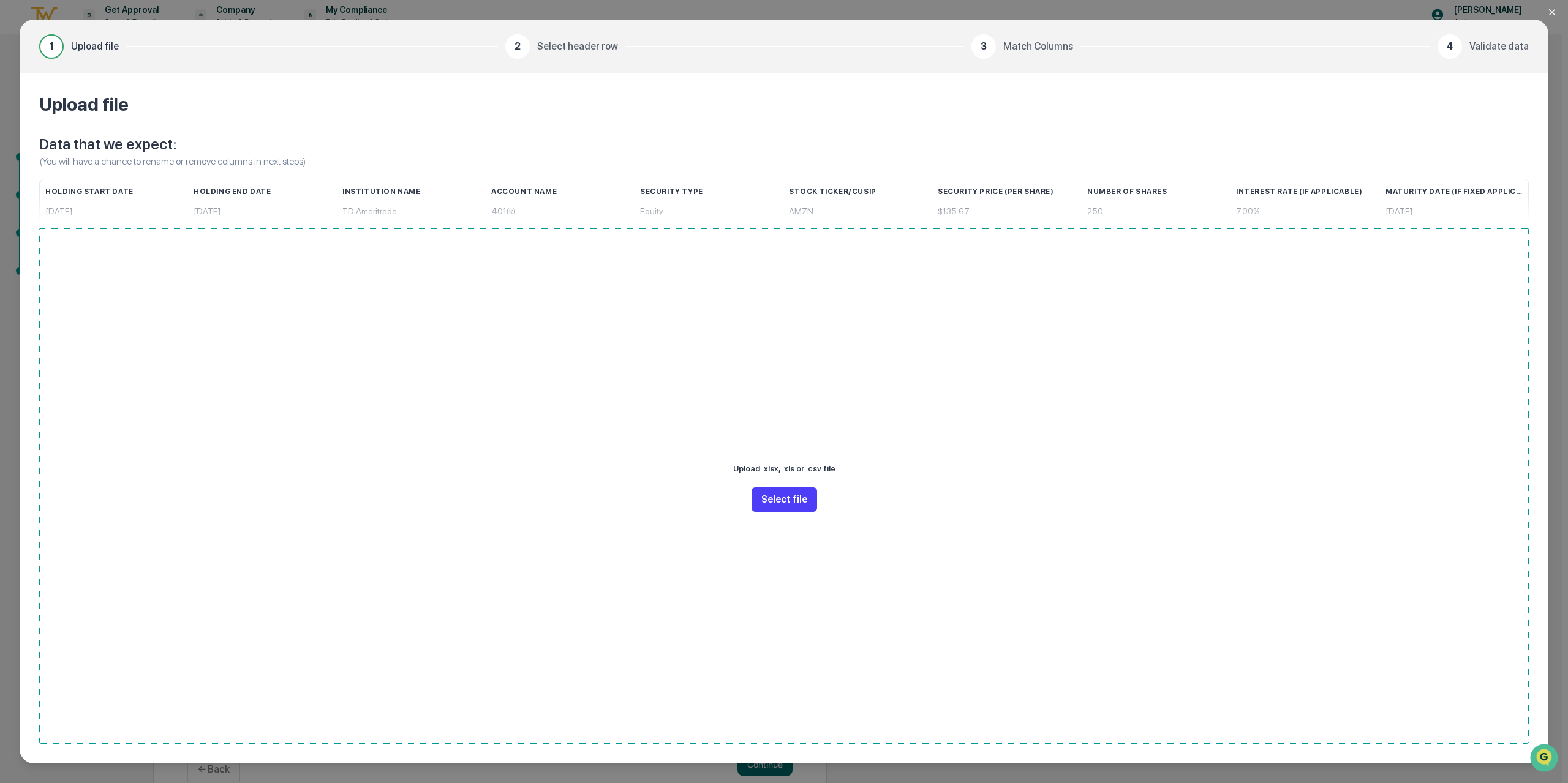
click at [784, 497] on button "Select file" at bounding box center [784, 500] width 65 height 25
click at [1550, 14] on icon "Close modal" at bounding box center [1552, 12] width 10 height 10
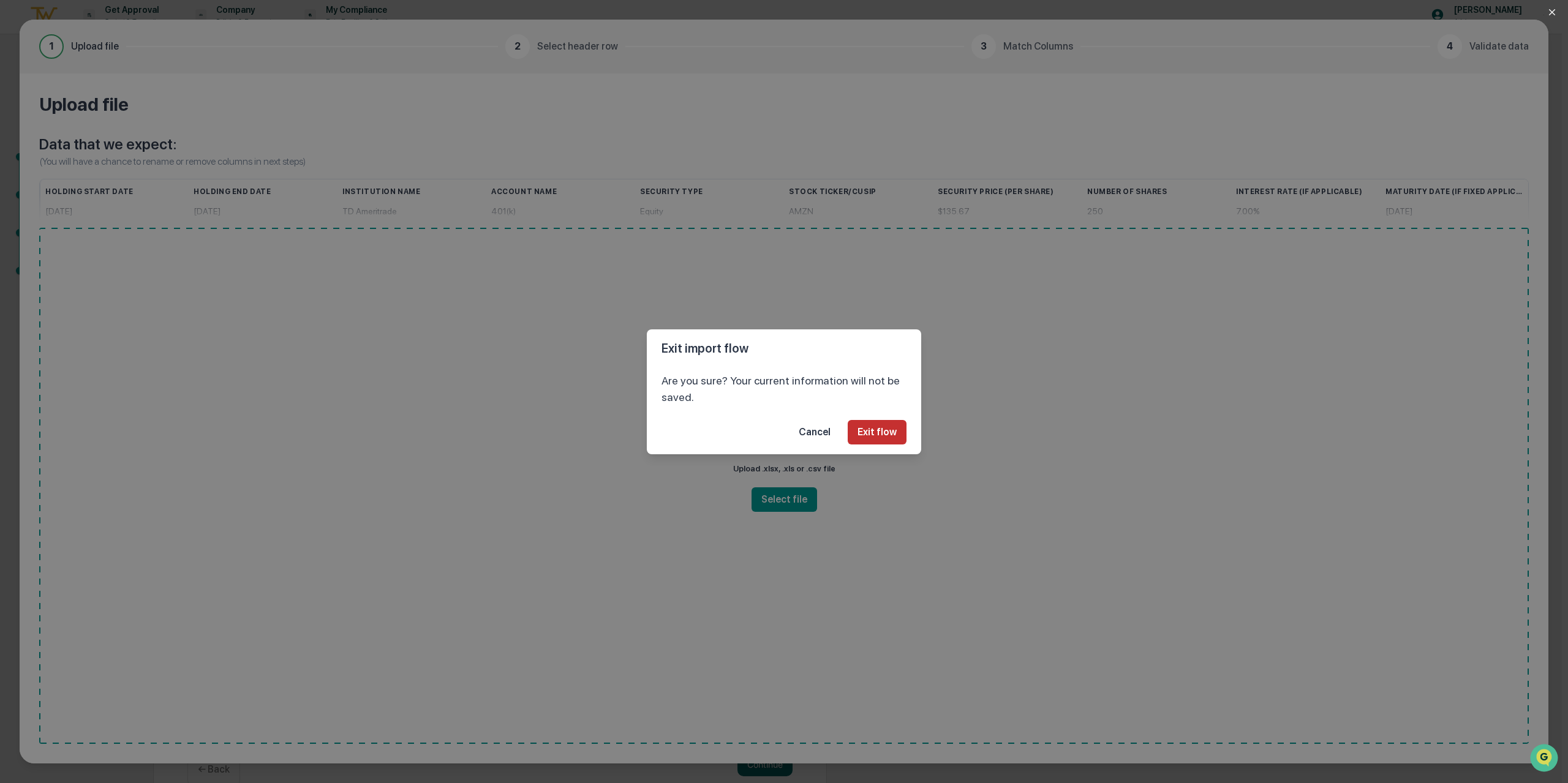
click at [866, 428] on button "Exit flow" at bounding box center [877, 432] width 59 height 25
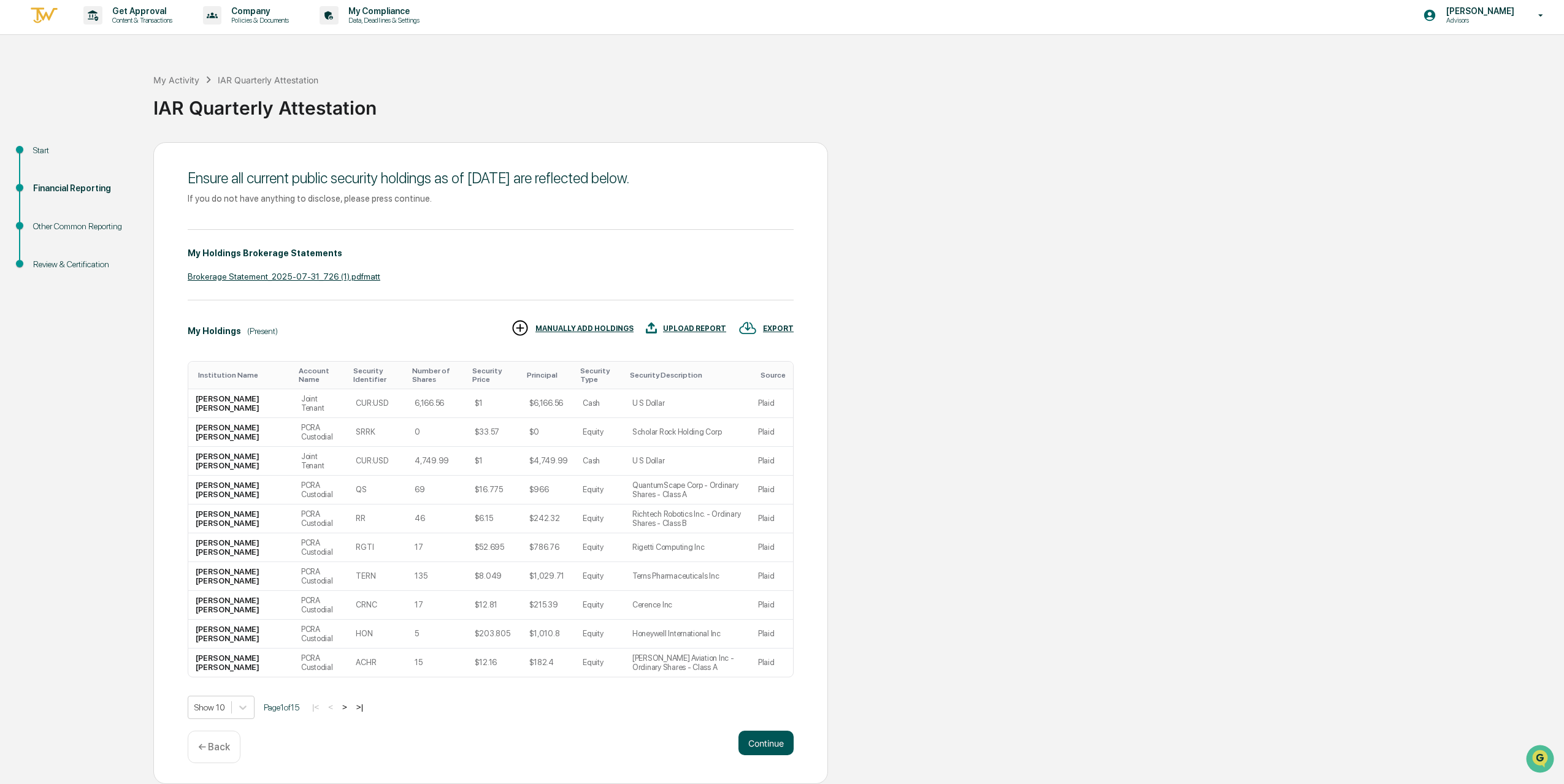
click at [778, 746] on button "Continue" at bounding box center [765, 743] width 55 height 25
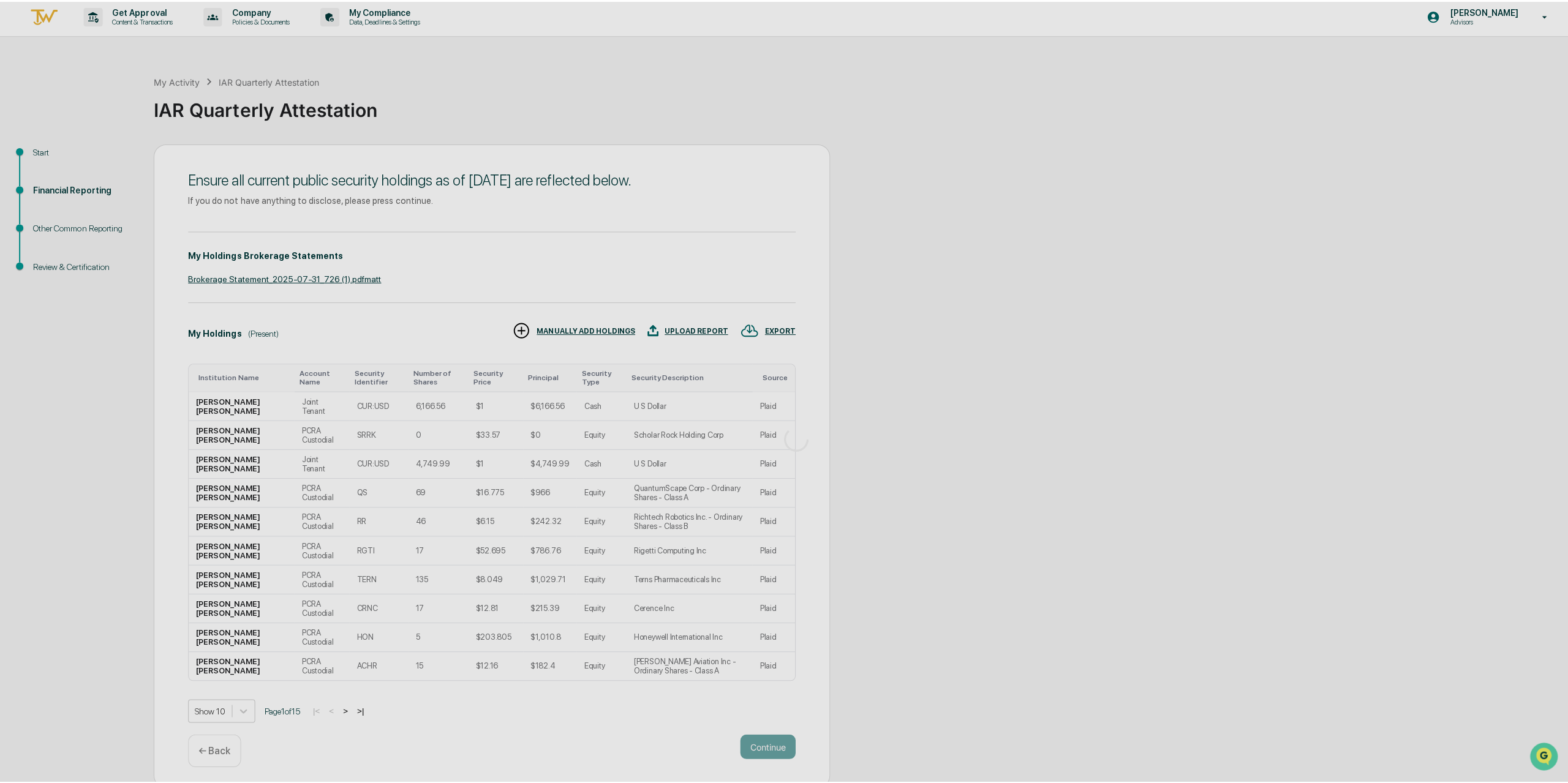
scroll to position [0, 0]
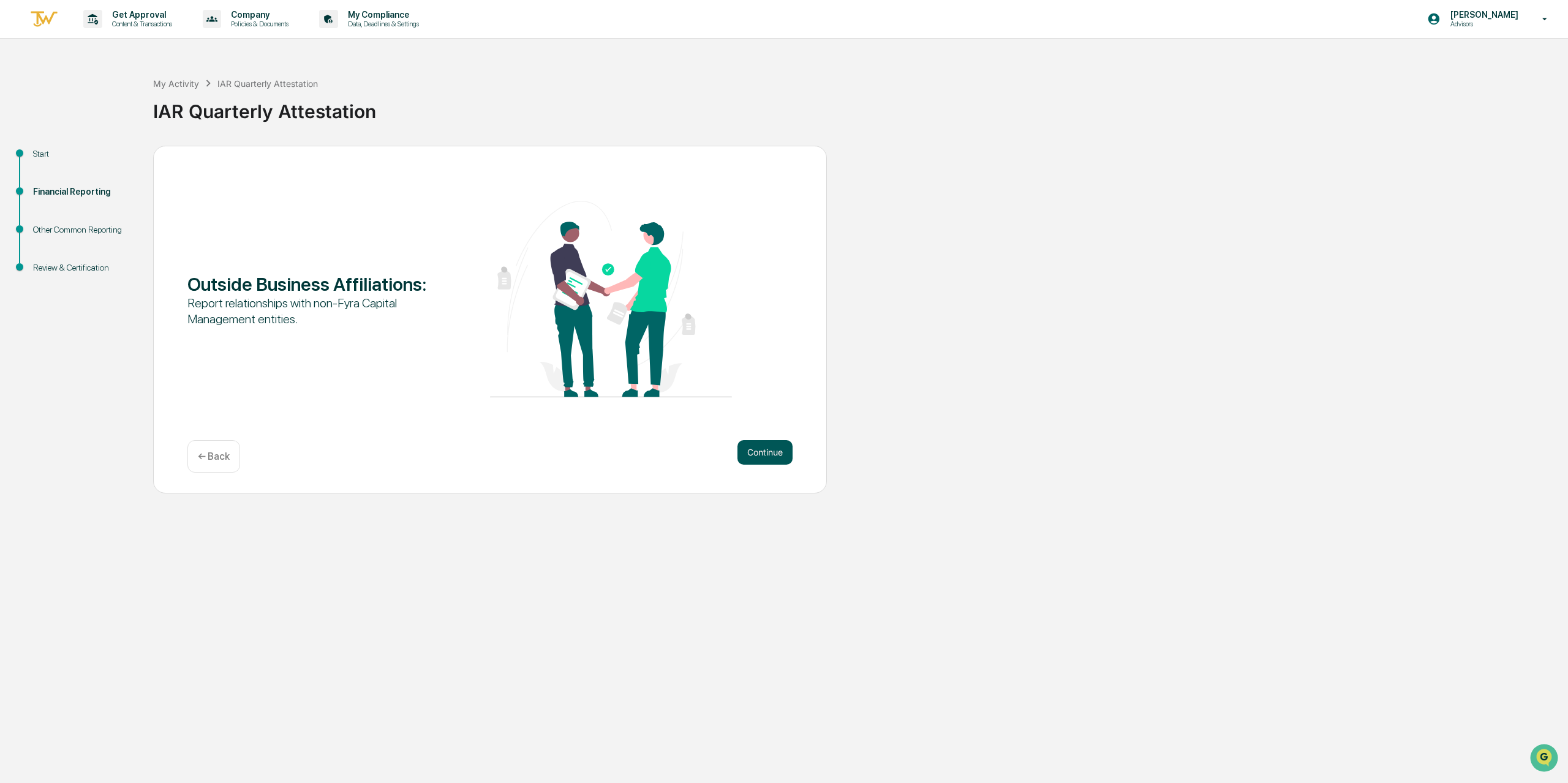
click at [773, 457] on button "Continue" at bounding box center [765, 452] width 55 height 25
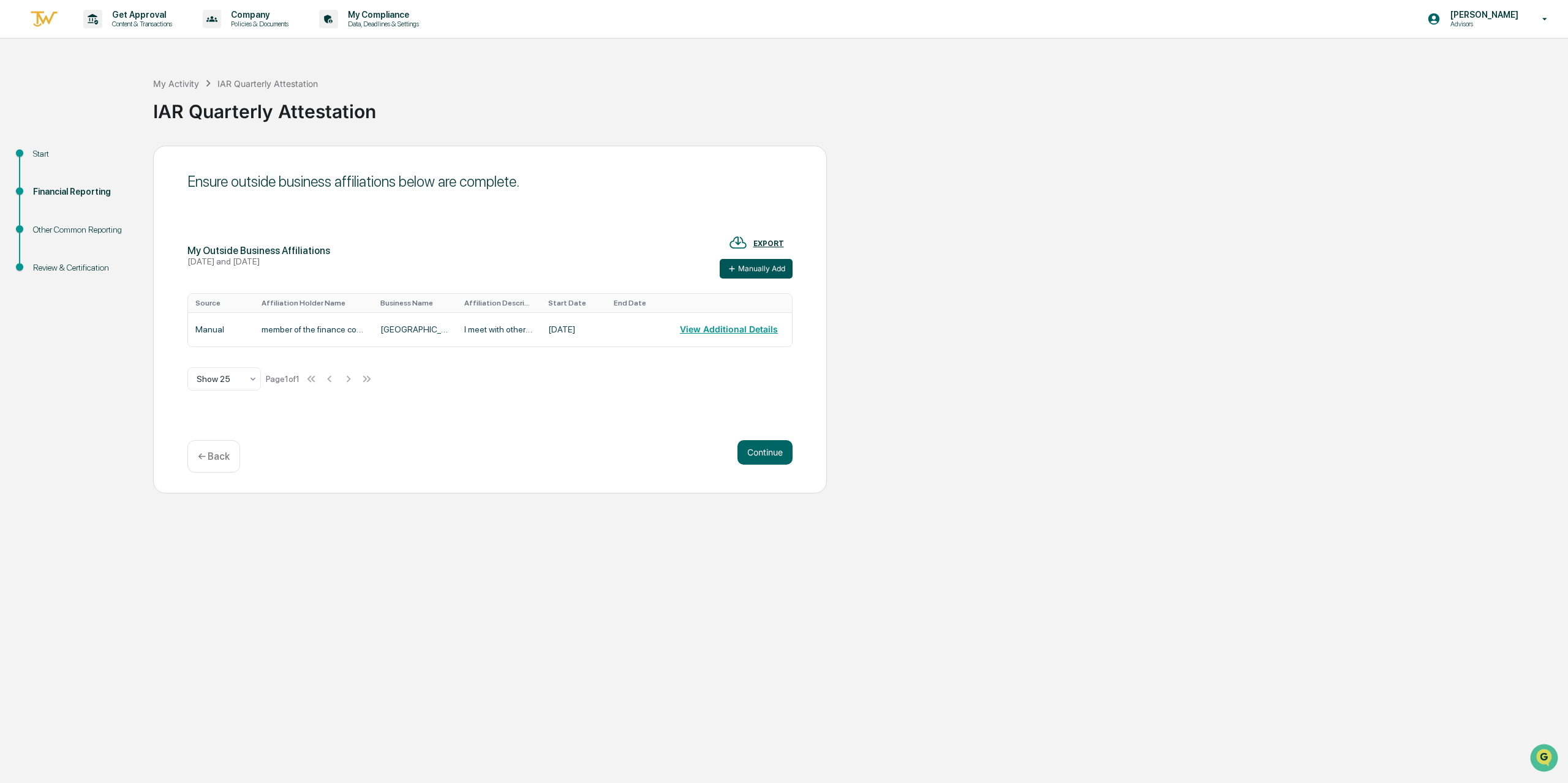
click at [759, 270] on button "Manually Add" at bounding box center [756, 269] width 73 height 19
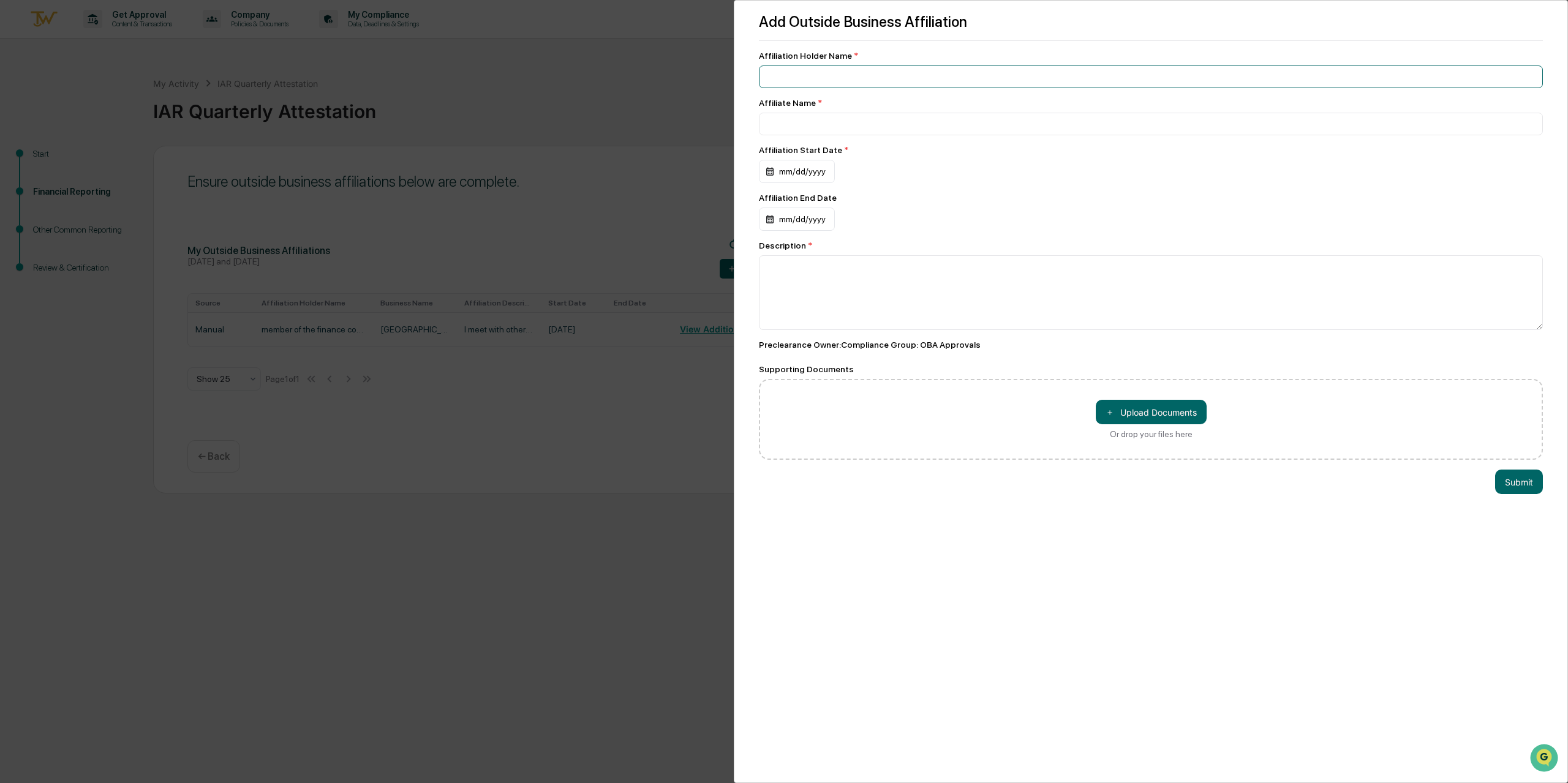
click at [799, 69] on input at bounding box center [1150, 76] width 784 height 23
type input "*"
type input "**********"
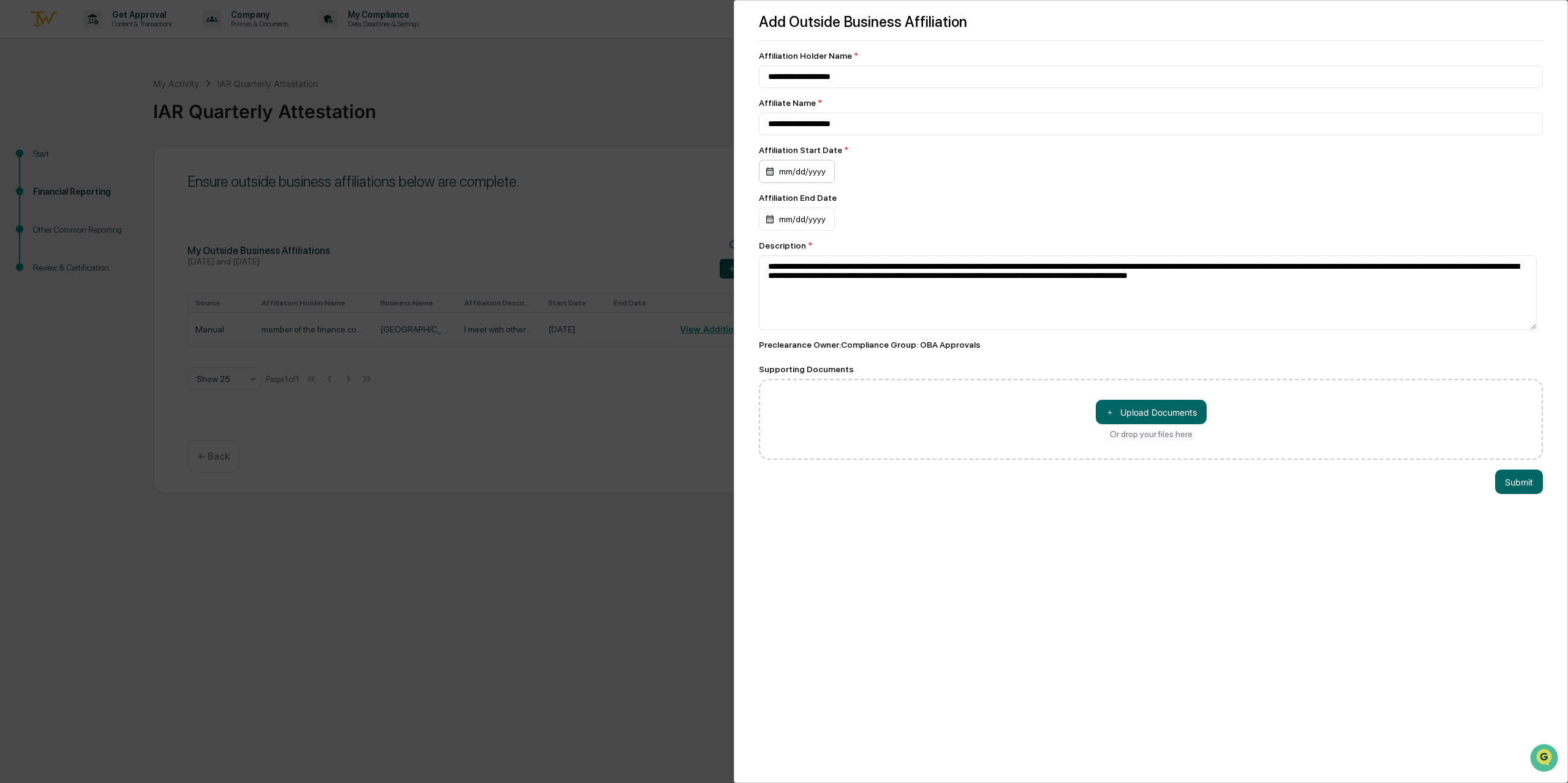
click at [797, 172] on div "mm/dd/yyyy" at bounding box center [796, 172] width 76 height 23
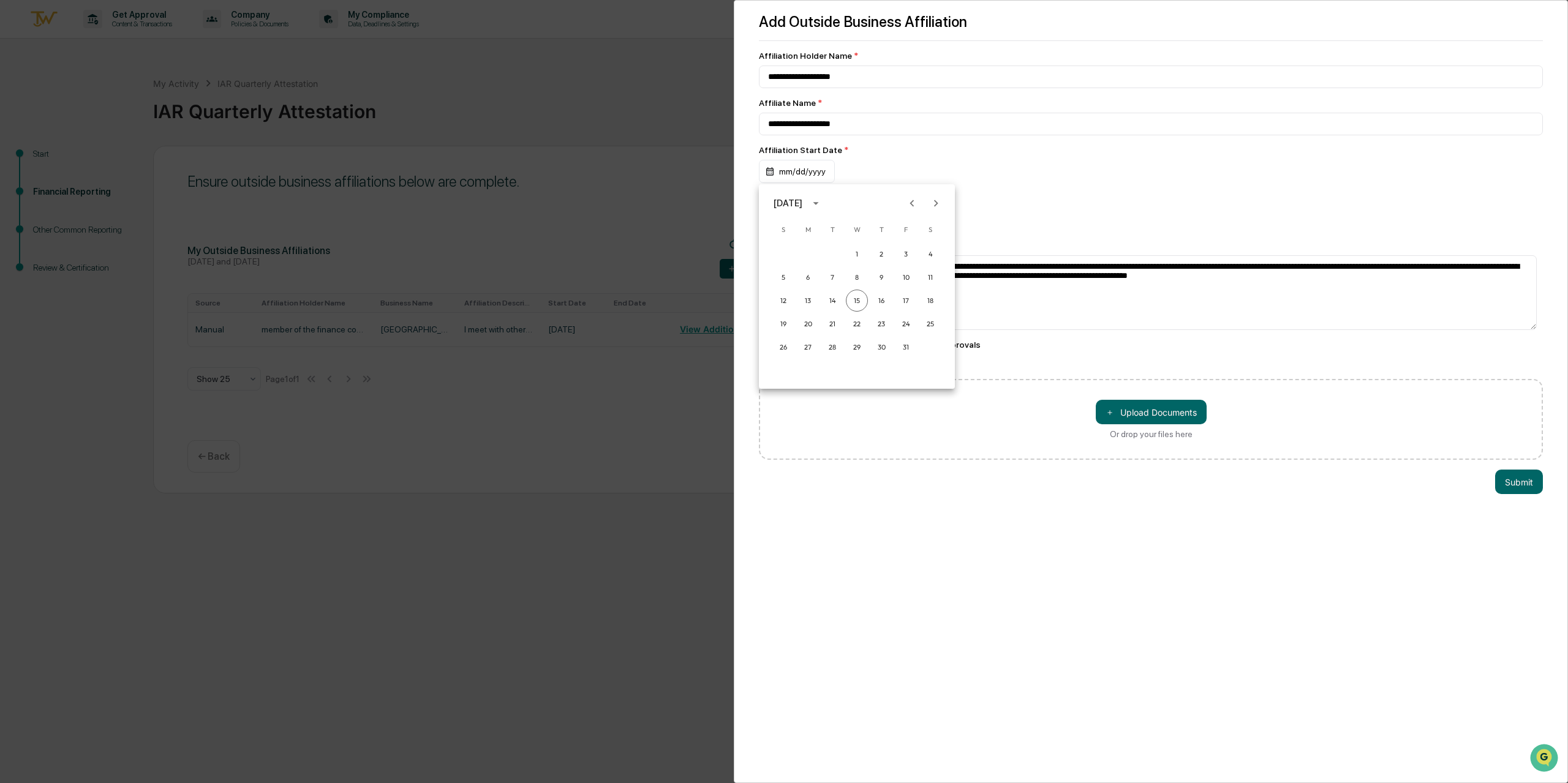
click at [911, 204] on icon "Previous month" at bounding box center [912, 203] width 5 height 6
click at [856, 346] on button "27" at bounding box center [857, 347] width 22 height 22
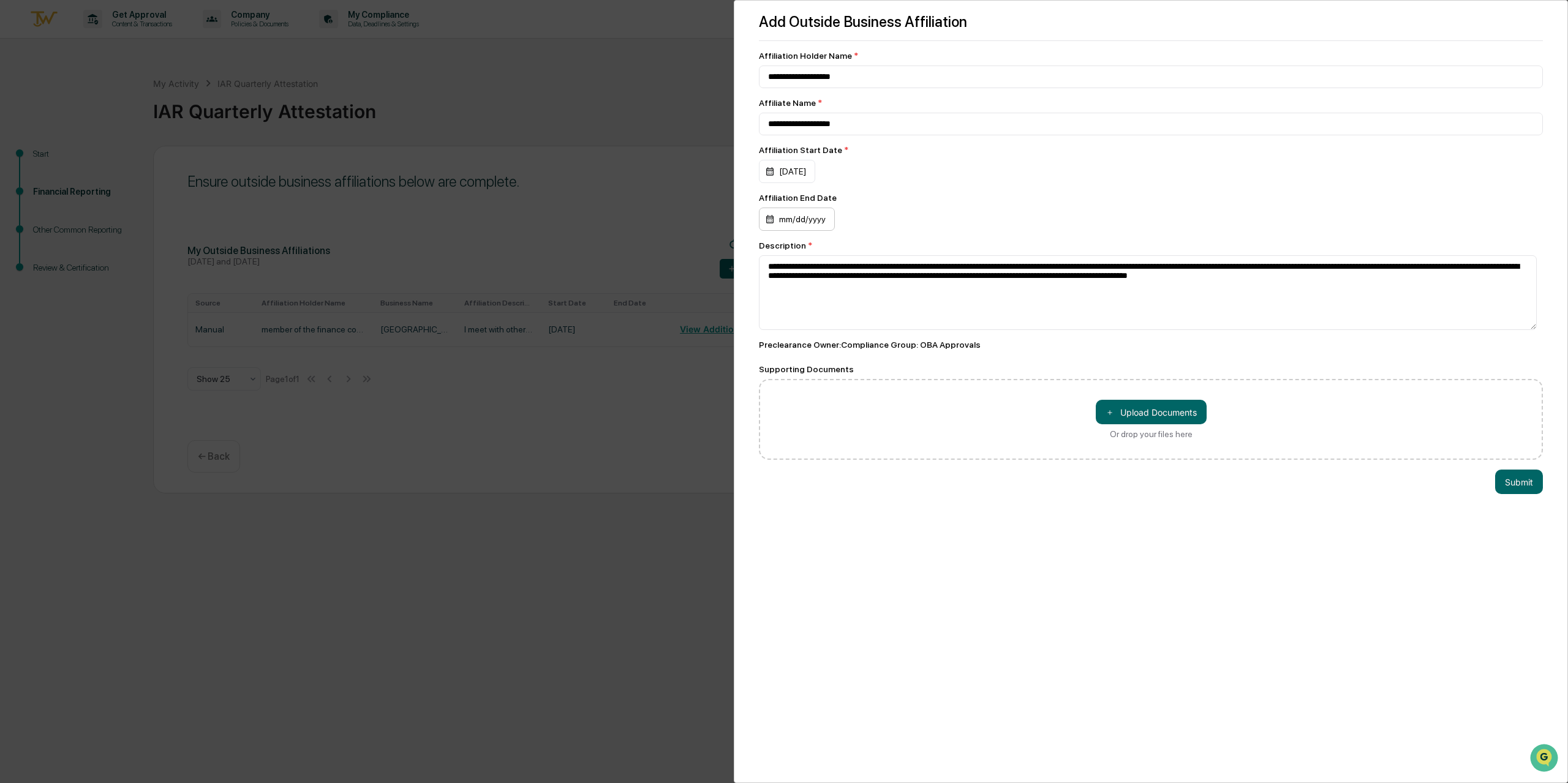
click at [806, 220] on div "mm/dd/yyyy" at bounding box center [796, 219] width 76 height 23
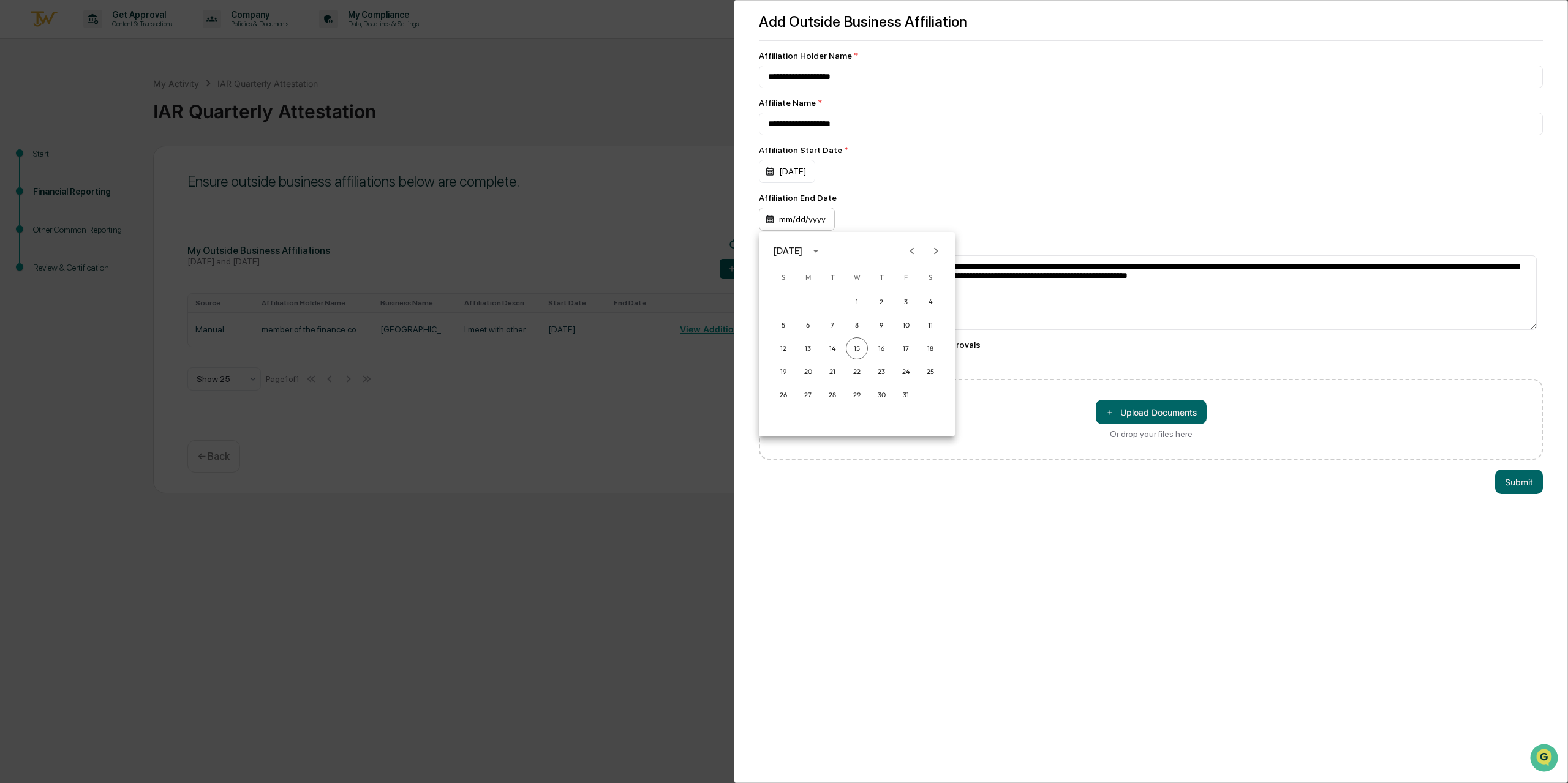
click at [806, 220] on div at bounding box center [784, 392] width 1568 height 783
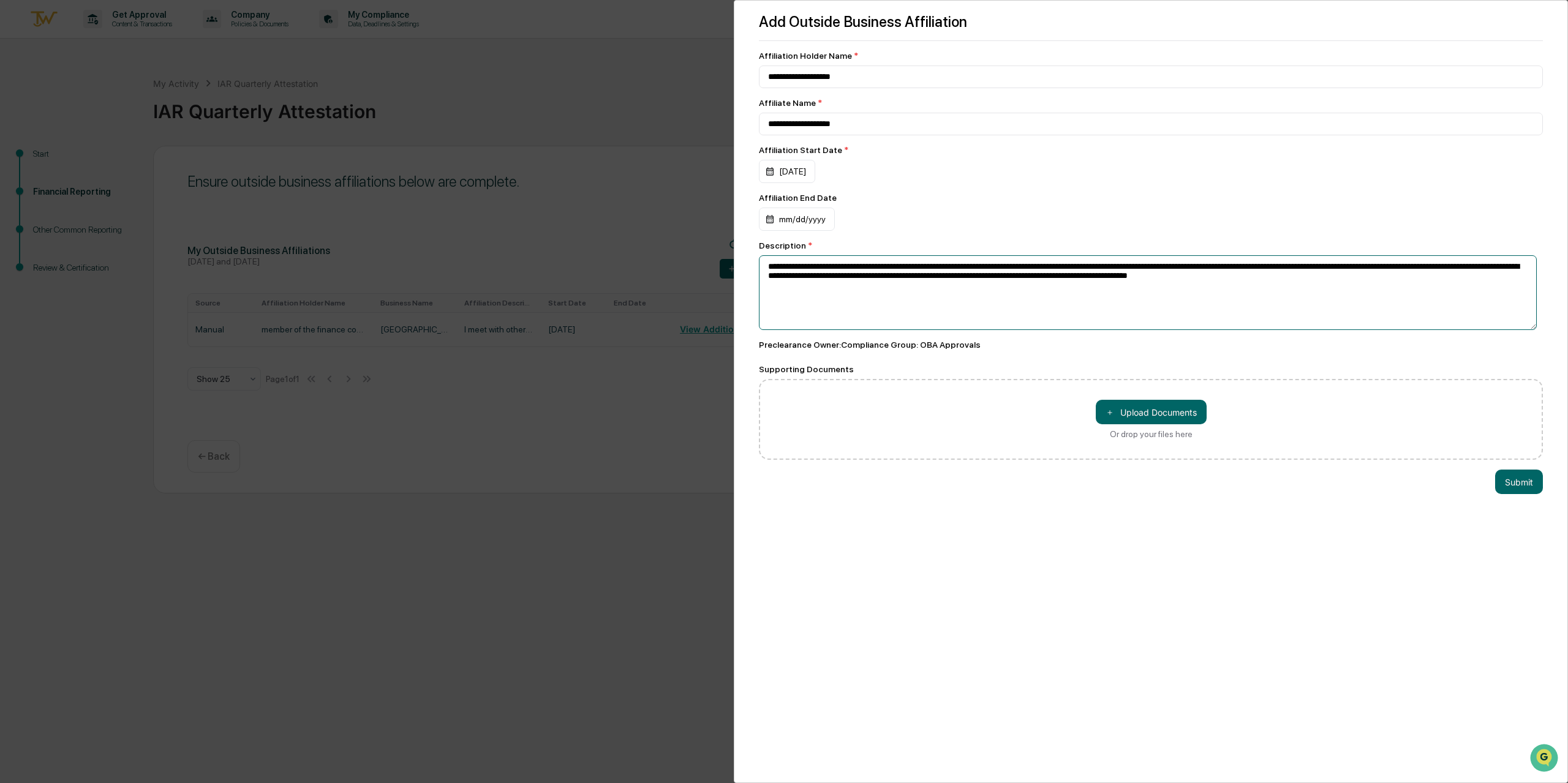
click at [995, 306] on textarea "**********" at bounding box center [1148, 292] width 778 height 75
type textarea "**********"
click at [1535, 487] on button "Submit" at bounding box center [1519, 482] width 48 height 25
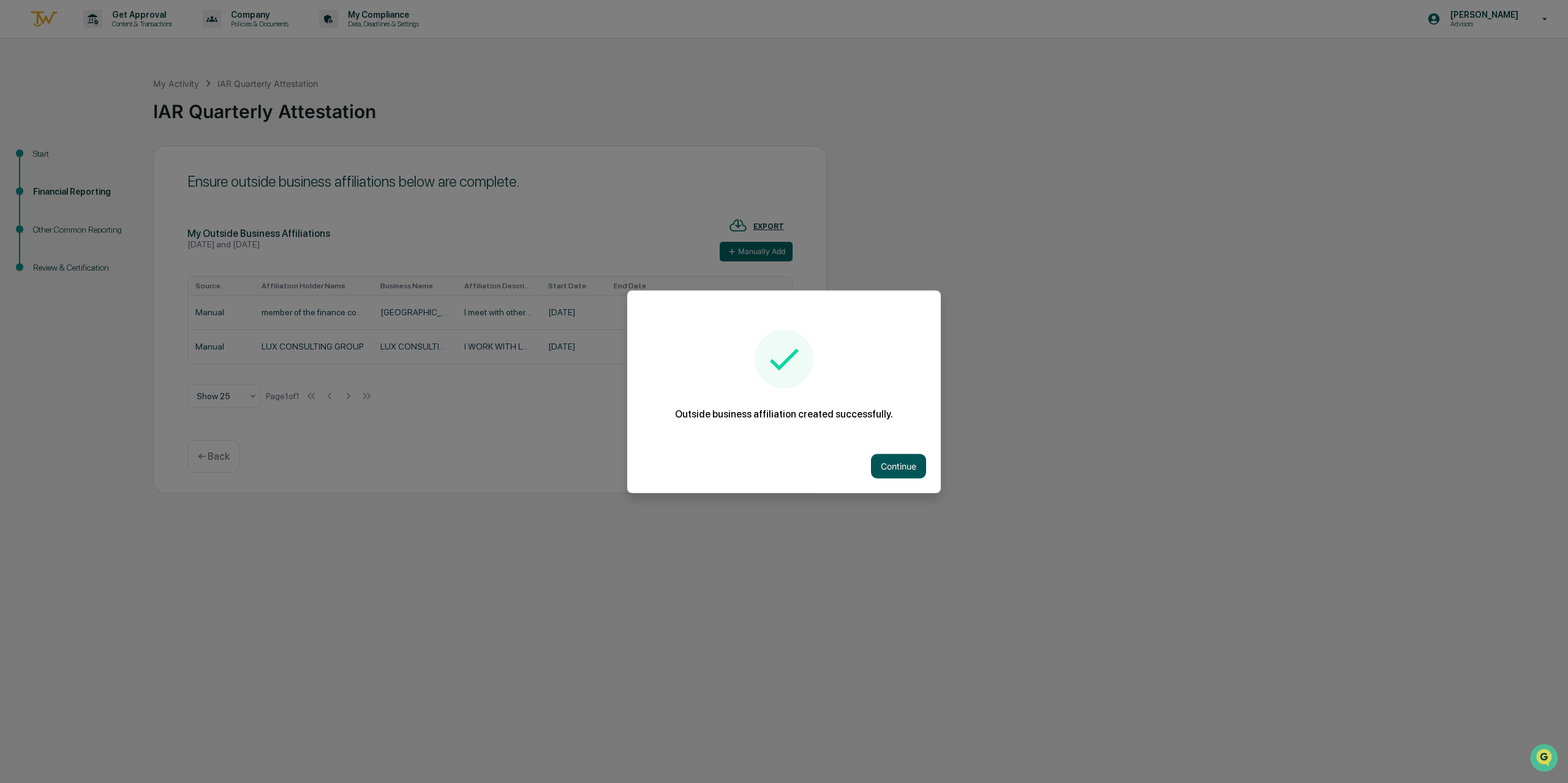
click at [896, 458] on button "Continue" at bounding box center [898, 466] width 55 height 25
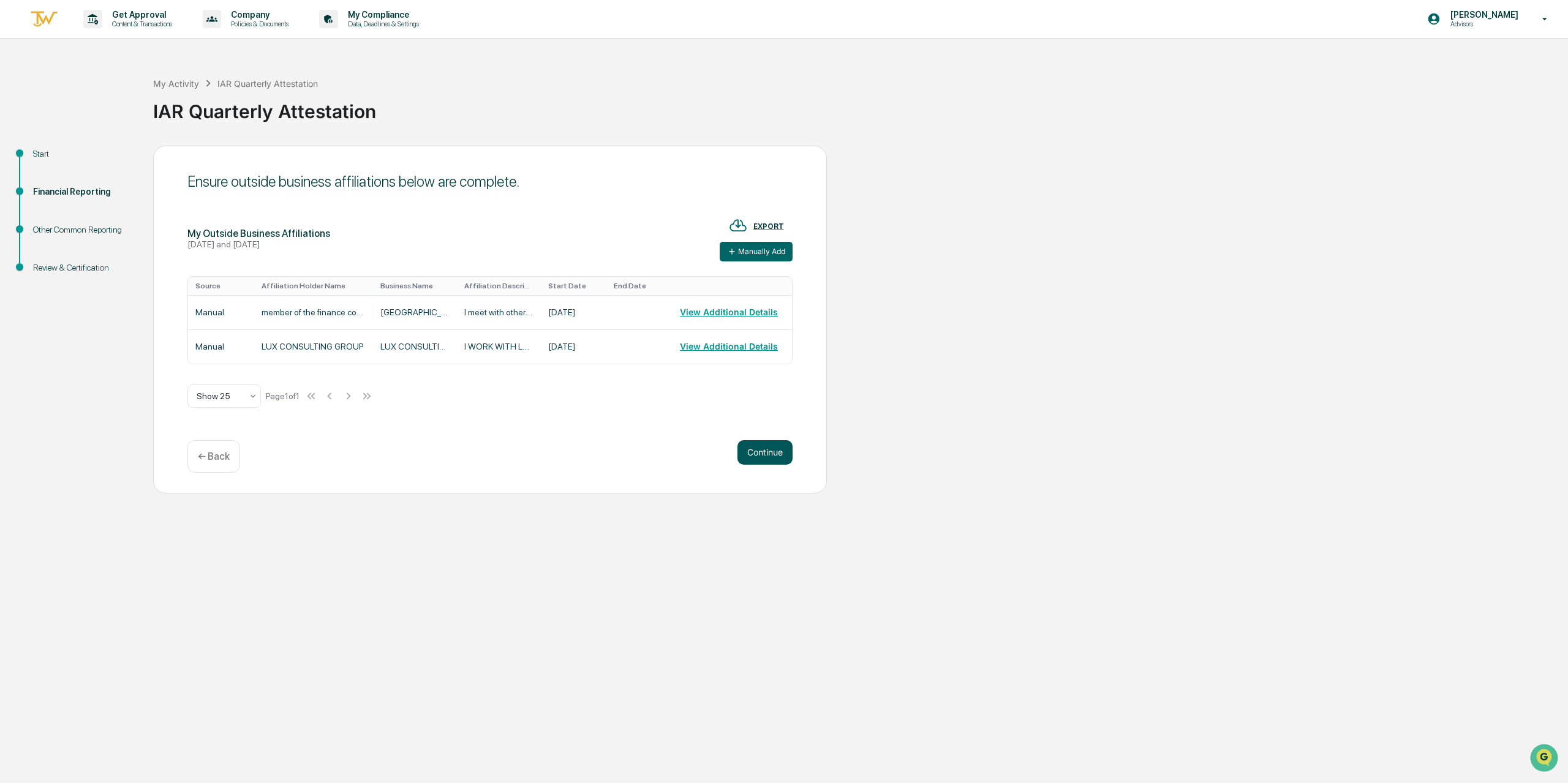
click at [763, 450] on button "Continue" at bounding box center [765, 452] width 55 height 25
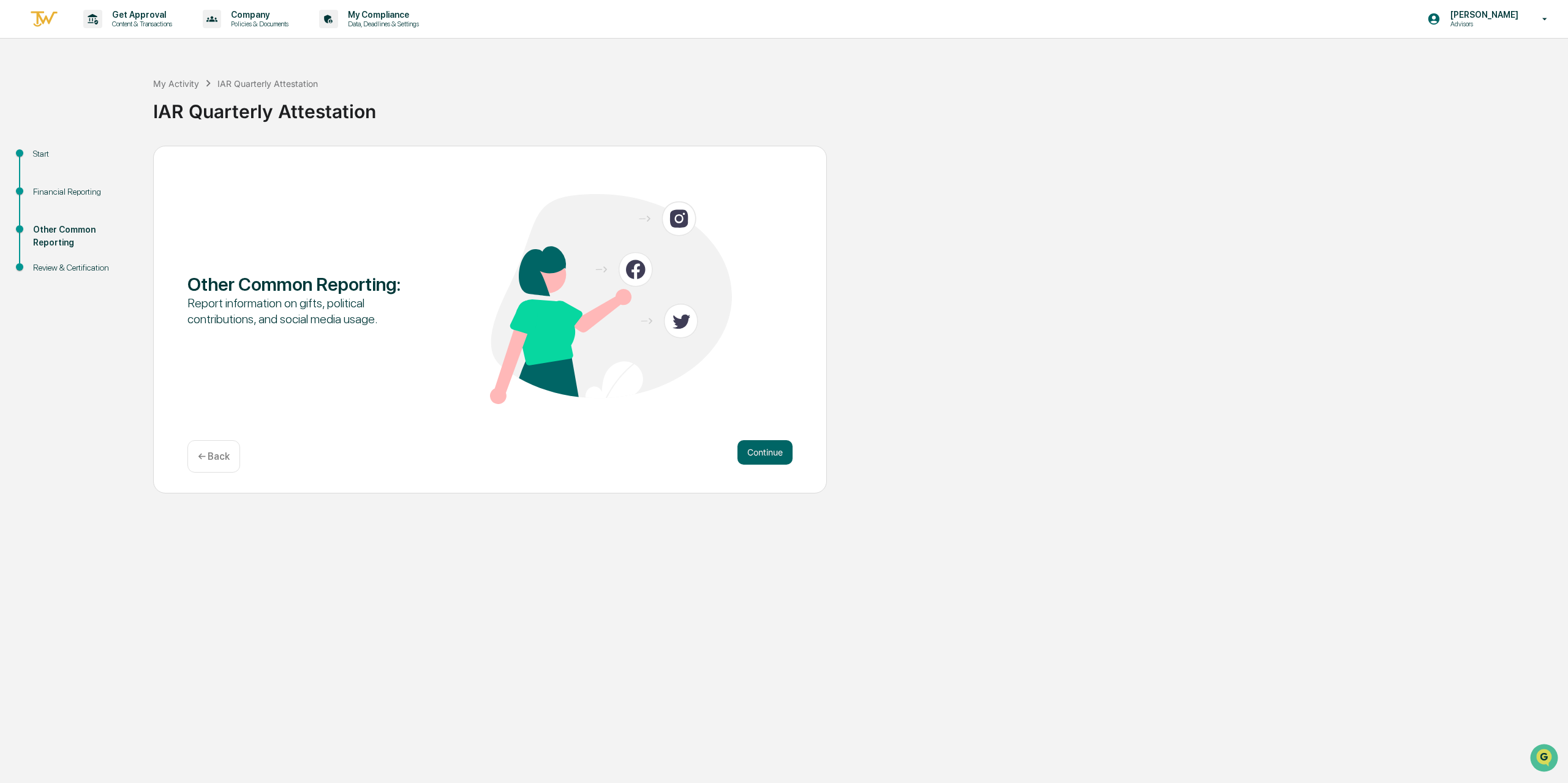
click at [763, 450] on button "Continue" at bounding box center [765, 452] width 55 height 25
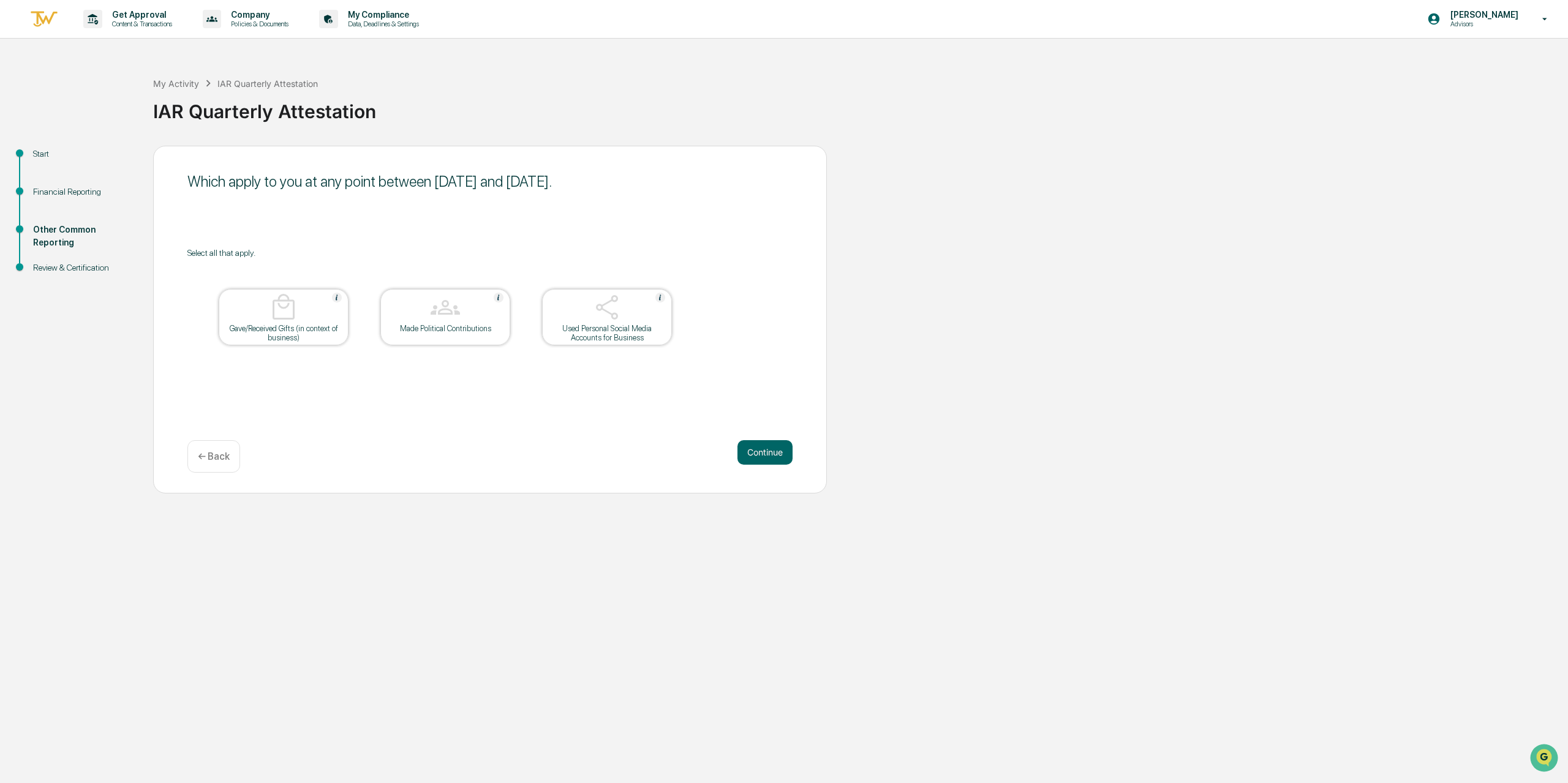
click at [648, 329] on div "Used Personal Social Media Accounts for Business" at bounding box center [607, 333] width 110 height 18
click at [774, 462] on button "Continue" at bounding box center [765, 452] width 55 height 25
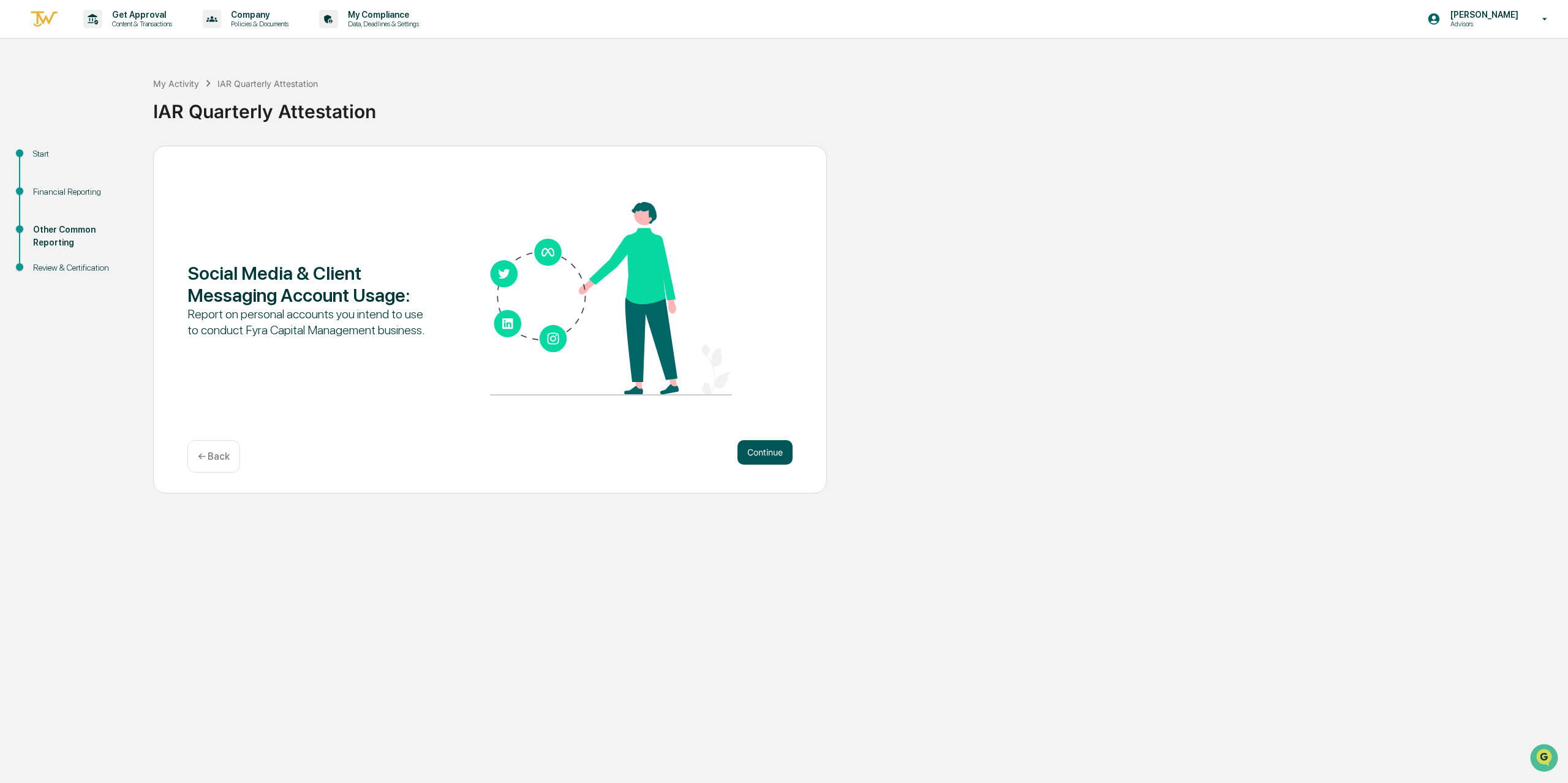
click at [760, 454] on button "Continue" at bounding box center [765, 452] width 55 height 25
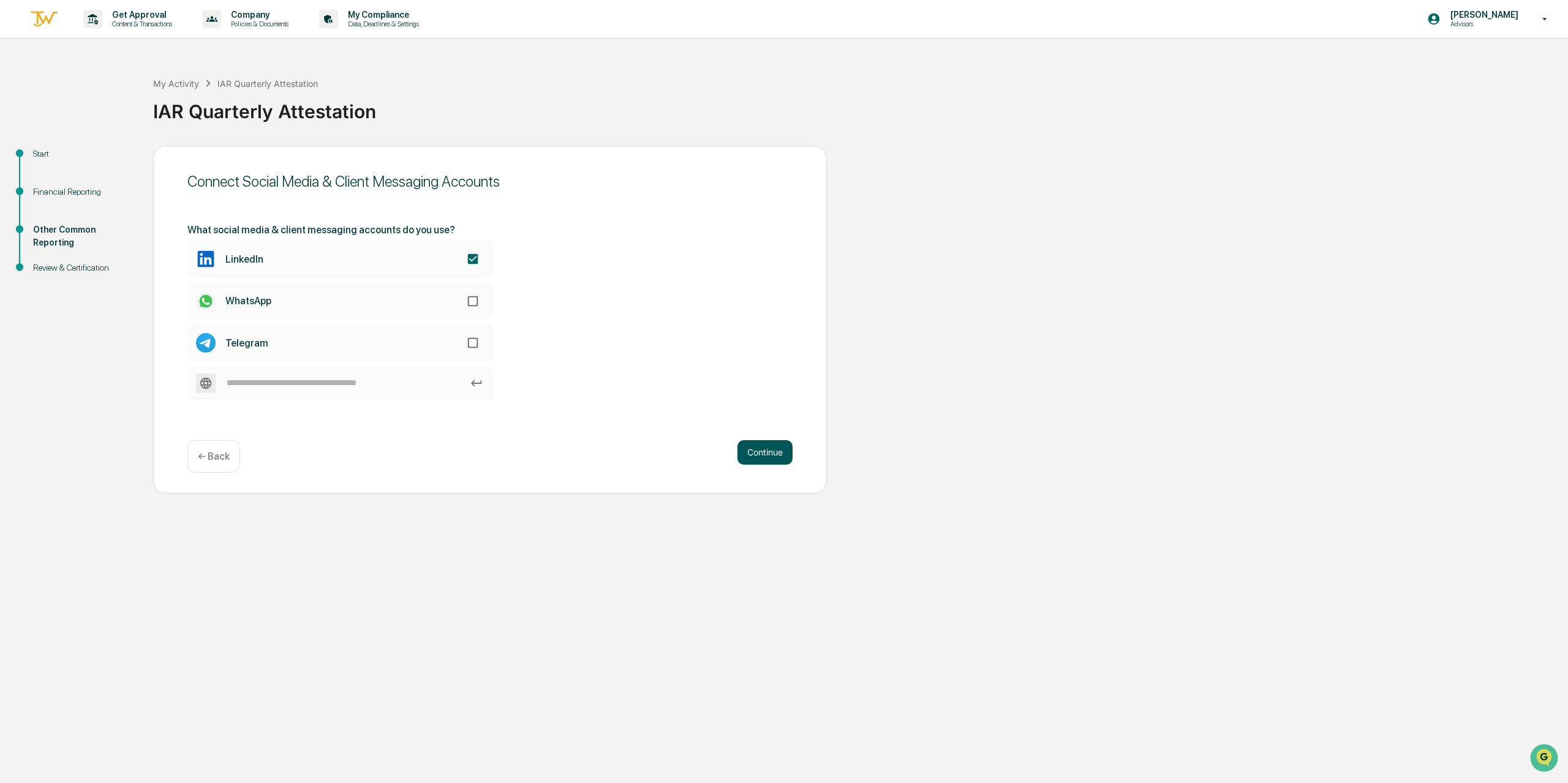
click at [778, 450] on button "Continue" at bounding box center [765, 452] width 55 height 25
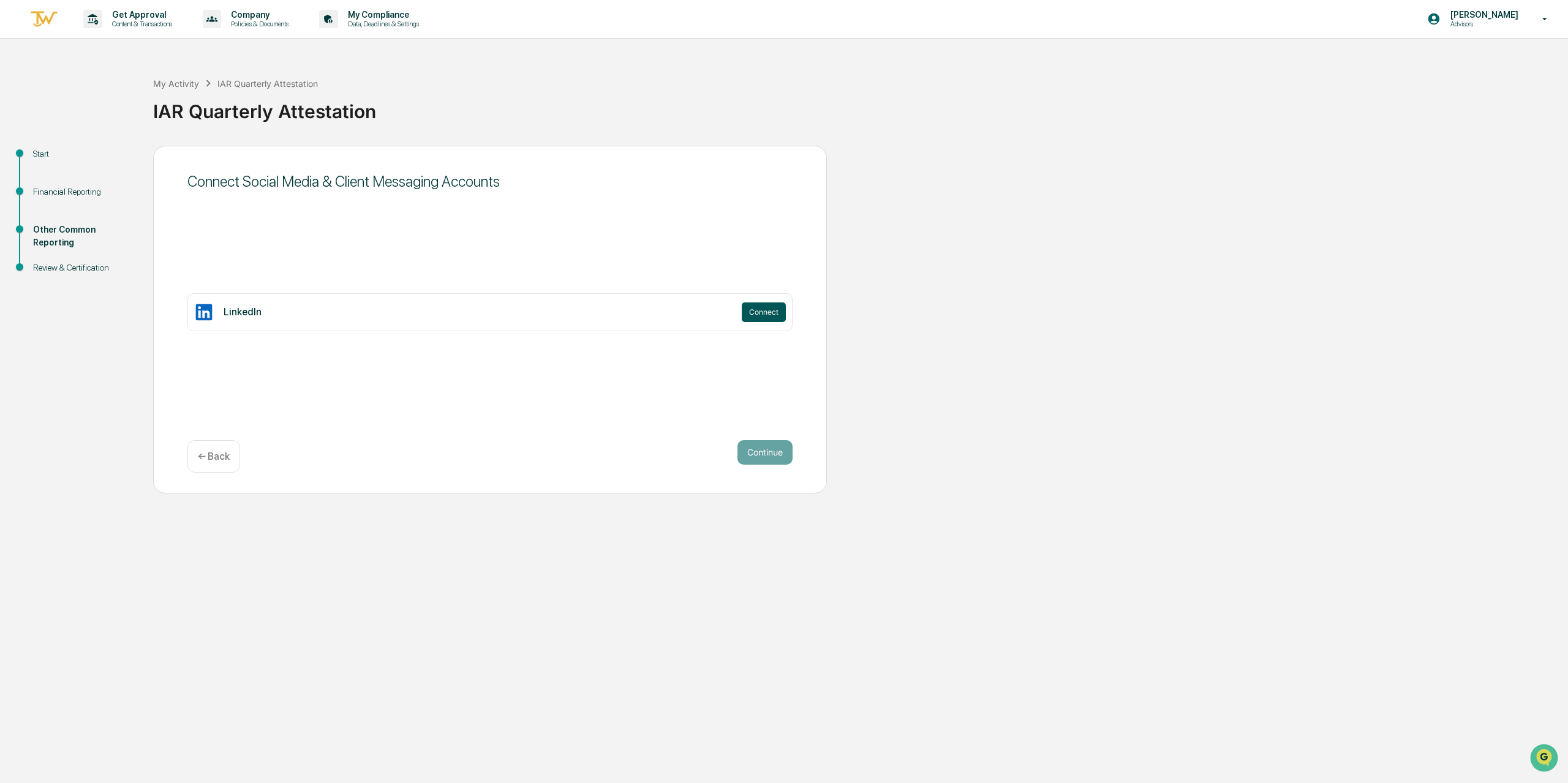
click at [764, 315] on button "Connect" at bounding box center [764, 312] width 44 height 19
click at [768, 450] on button "Continue" at bounding box center [765, 452] width 55 height 25
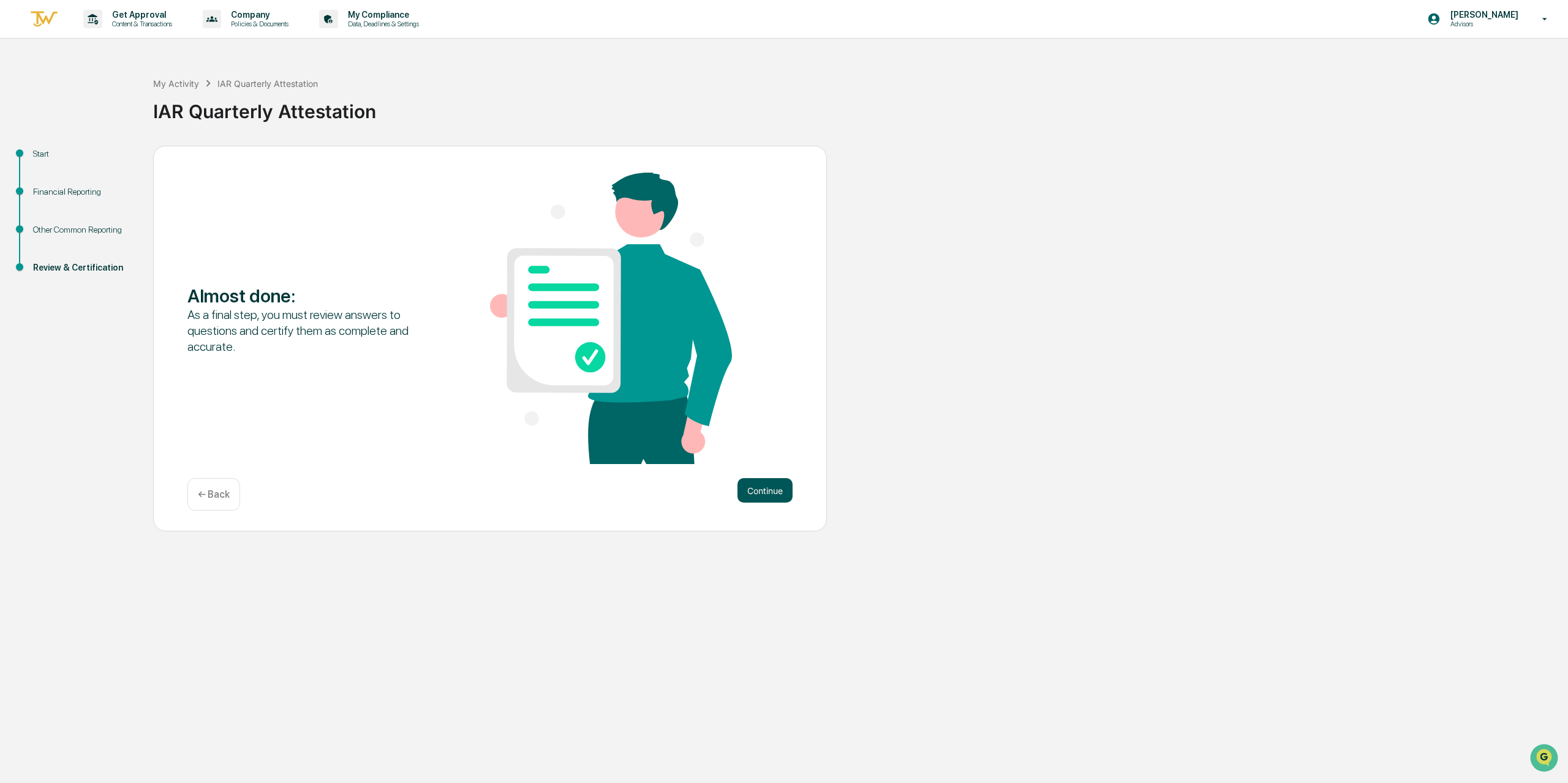
click at [764, 486] on button "Continue" at bounding box center [765, 491] width 55 height 25
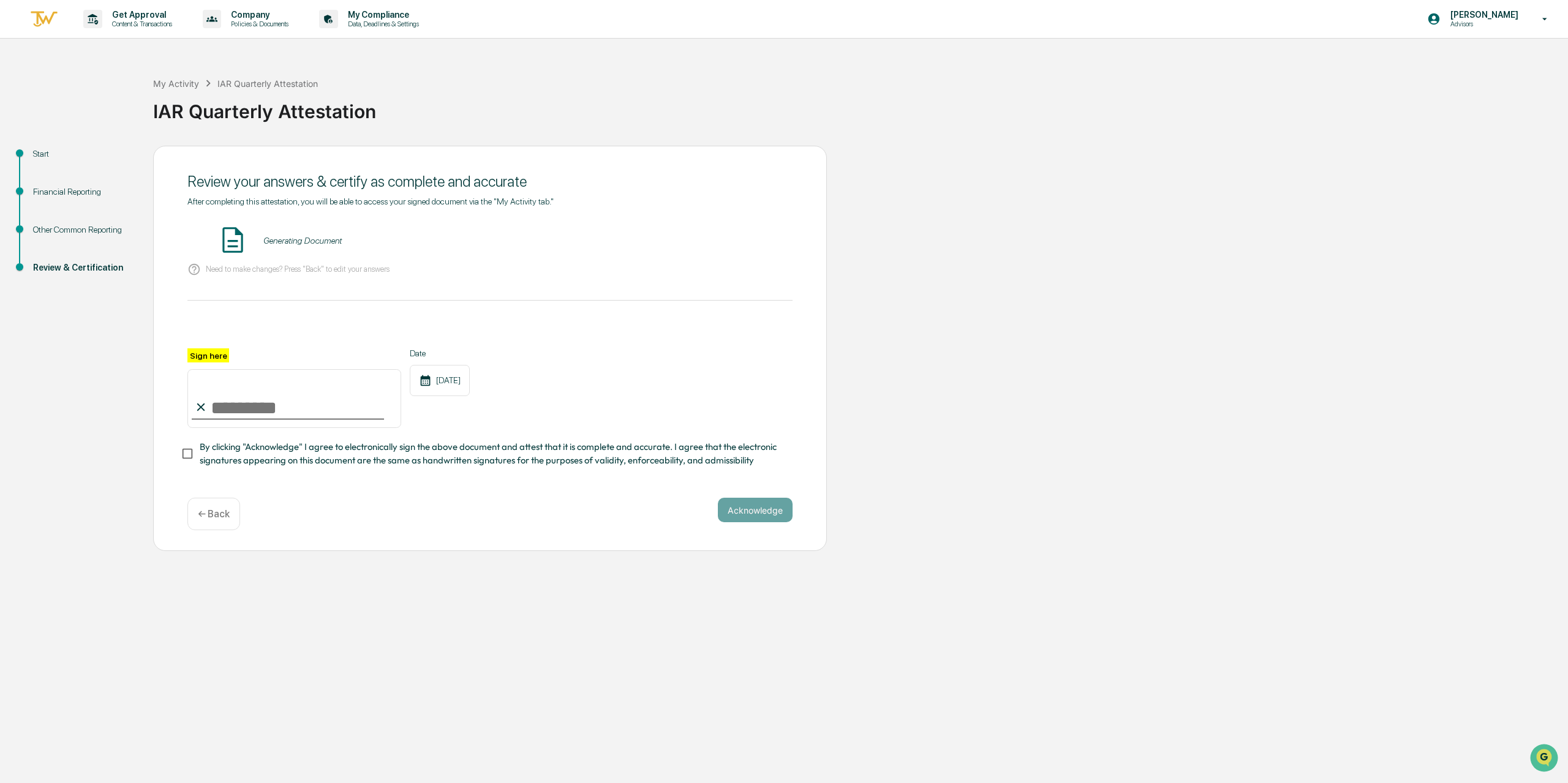
click at [232, 397] on input "Sign here" at bounding box center [294, 399] width 214 height 59
type input "**********"
click at [763, 513] on button "Acknowledge" at bounding box center [755, 510] width 75 height 25
click at [735, 244] on button "VIEW" at bounding box center [722, 240] width 80 height 21
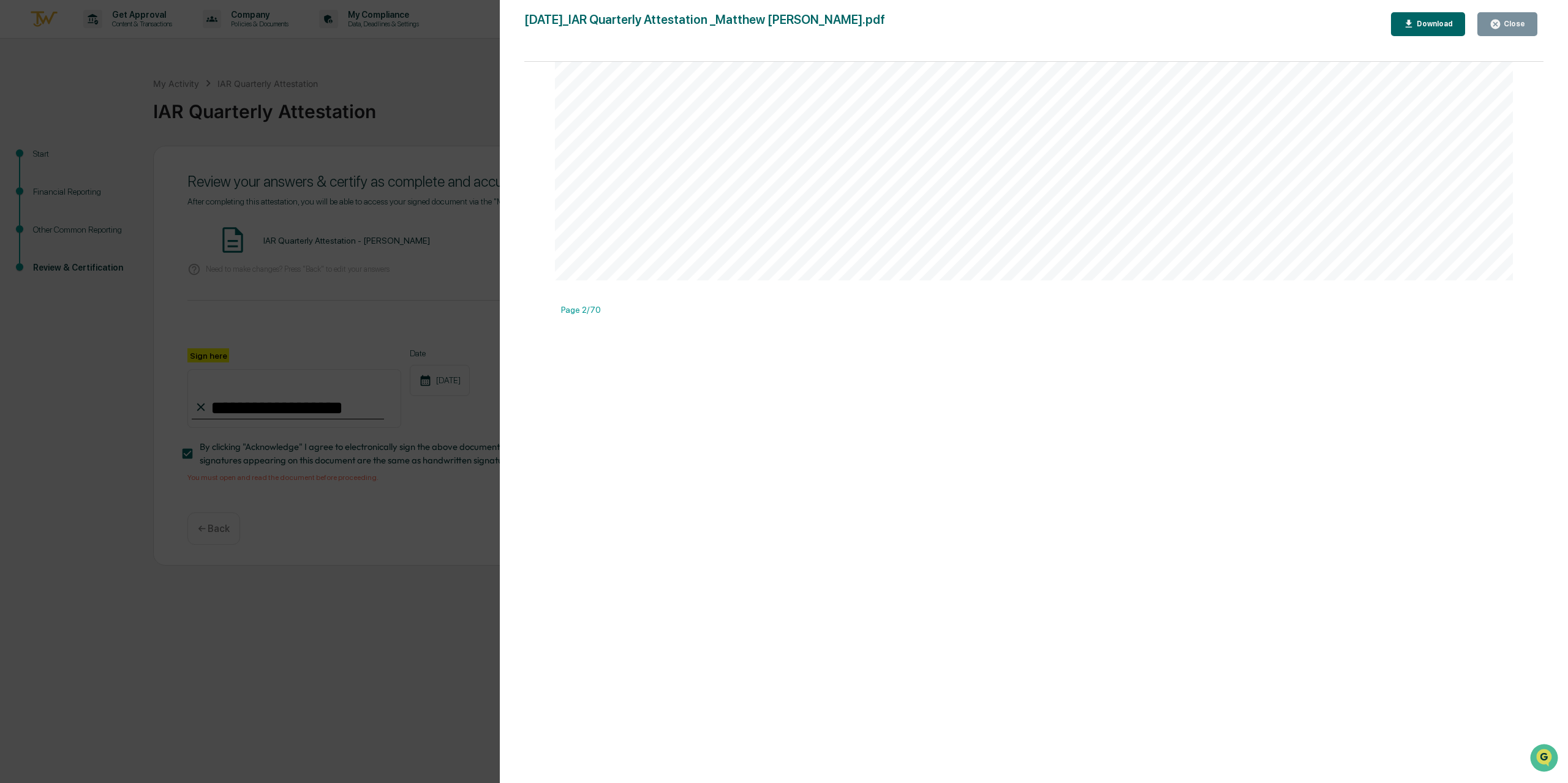
scroll to position [2082, 0]
